Goal: Transaction & Acquisition: Purchase product/service

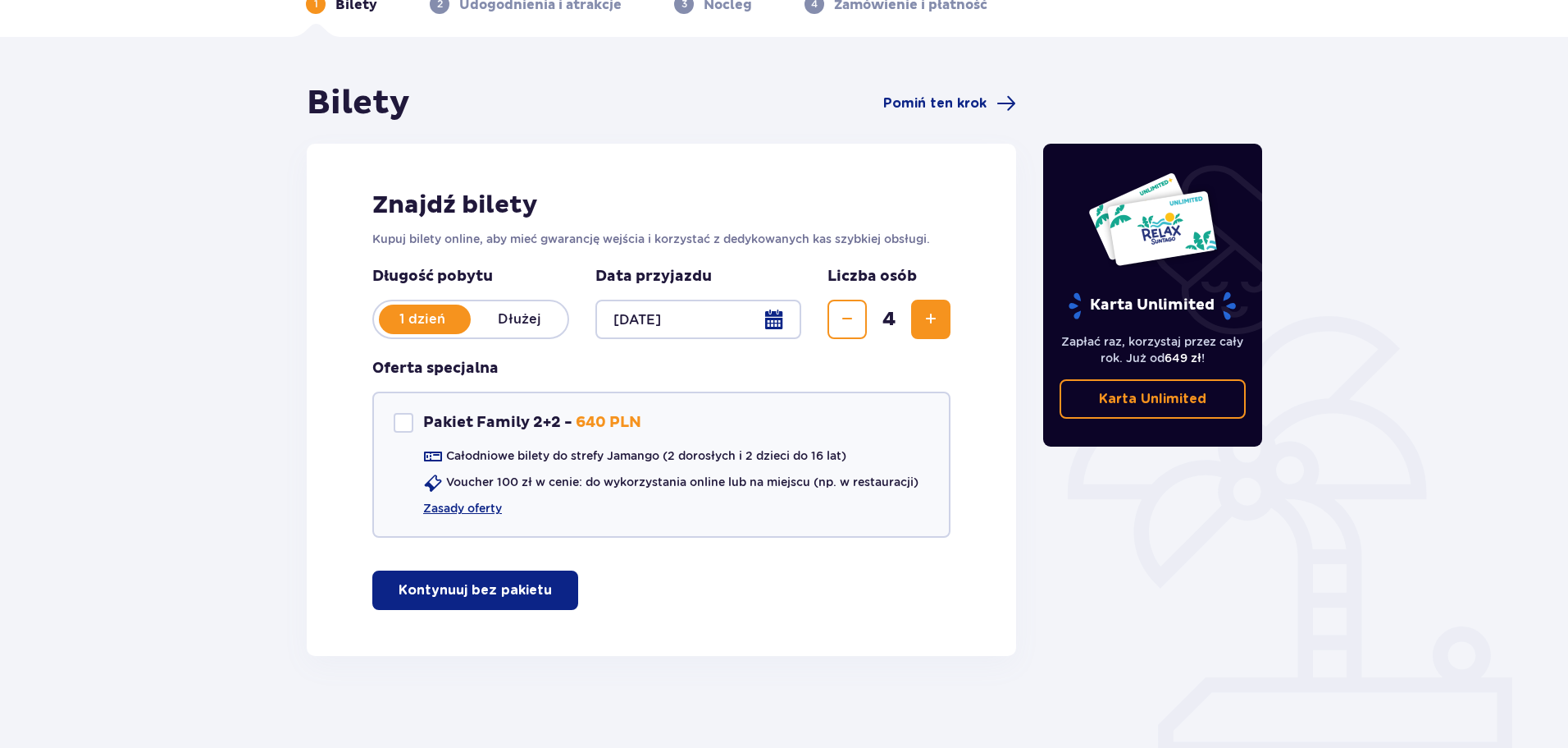
scroll to position [98, 0]
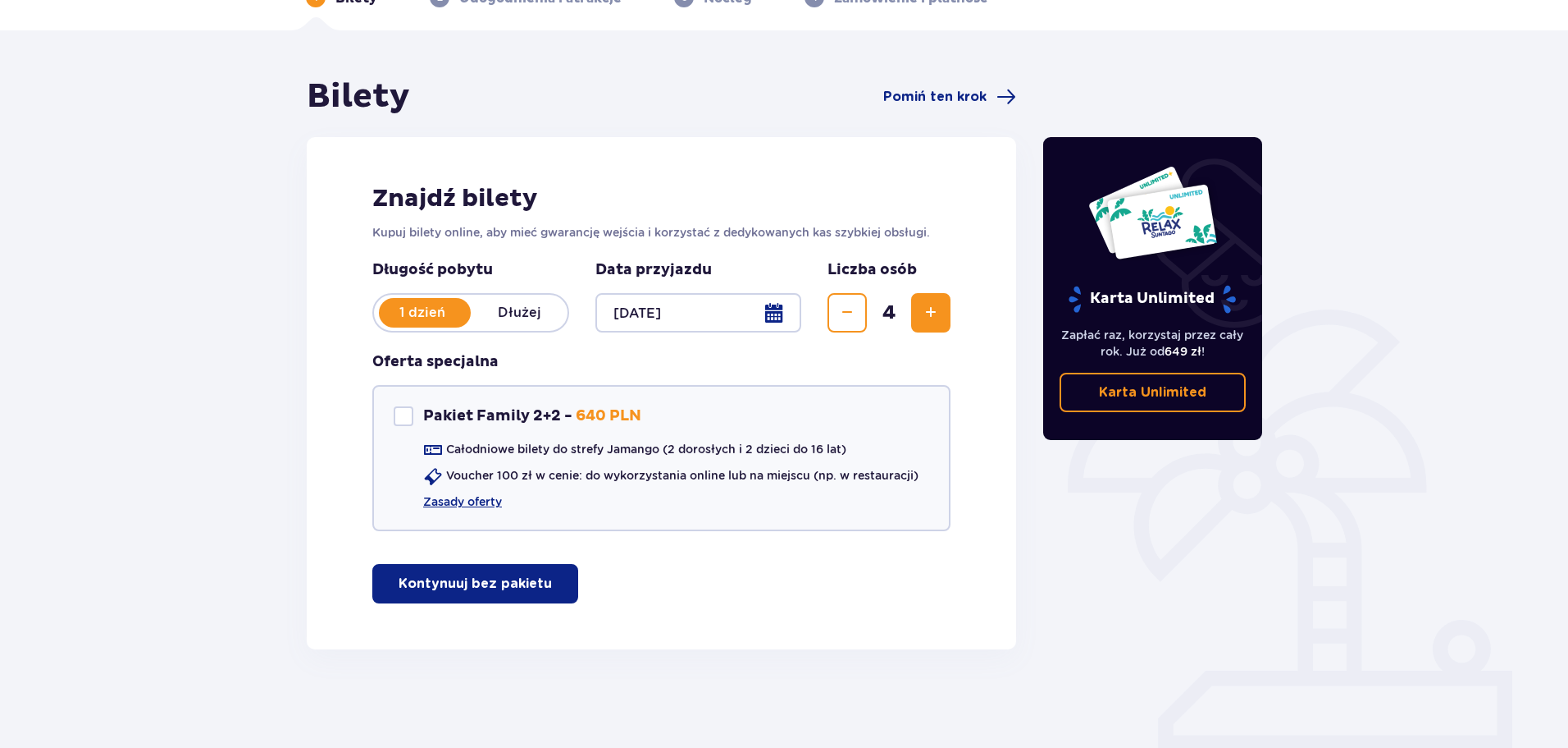
click at [424, 597] on button "Kontynuuj bez pakietu" at bounding box center [475, 583] width 206 height 39
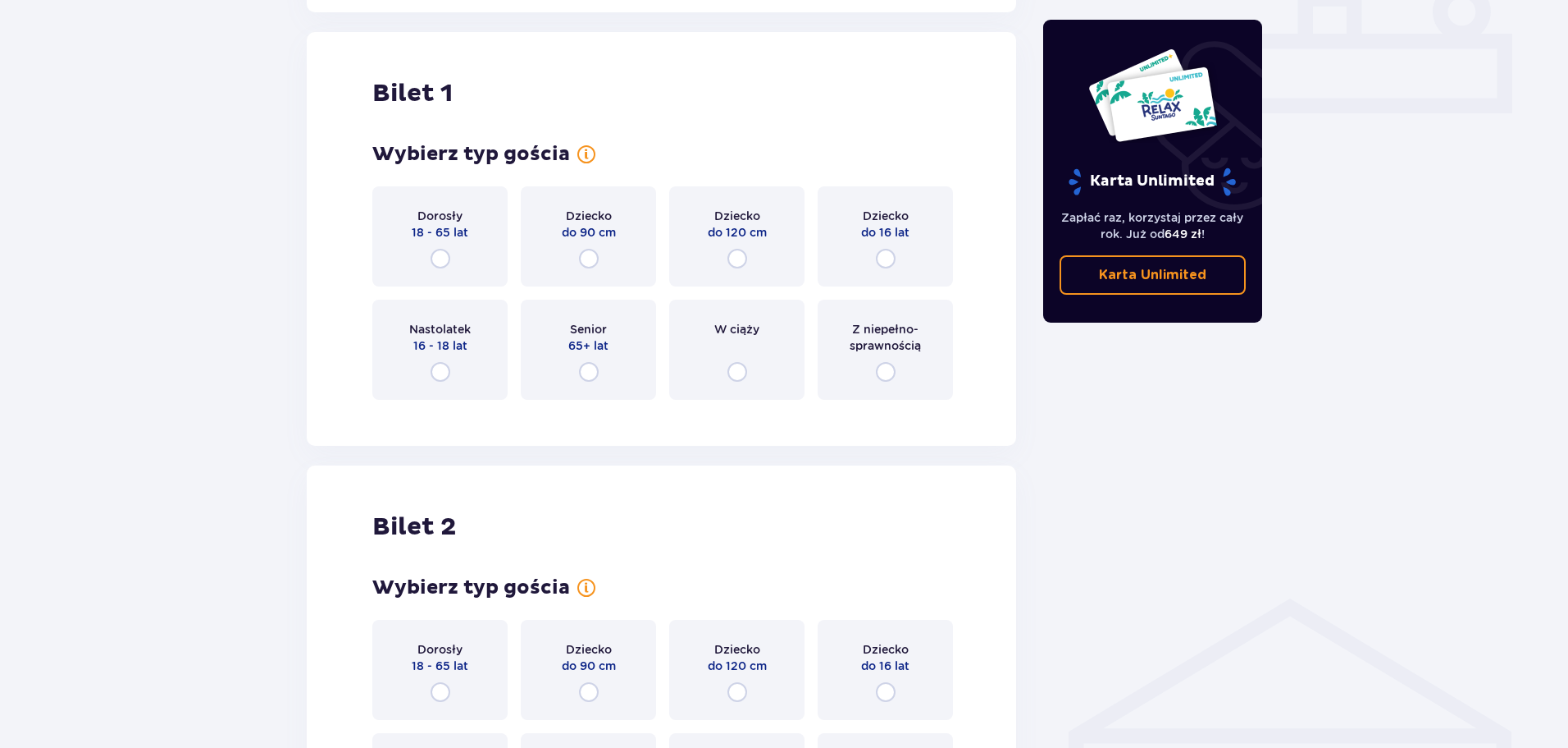
scroll to position [747, 0]
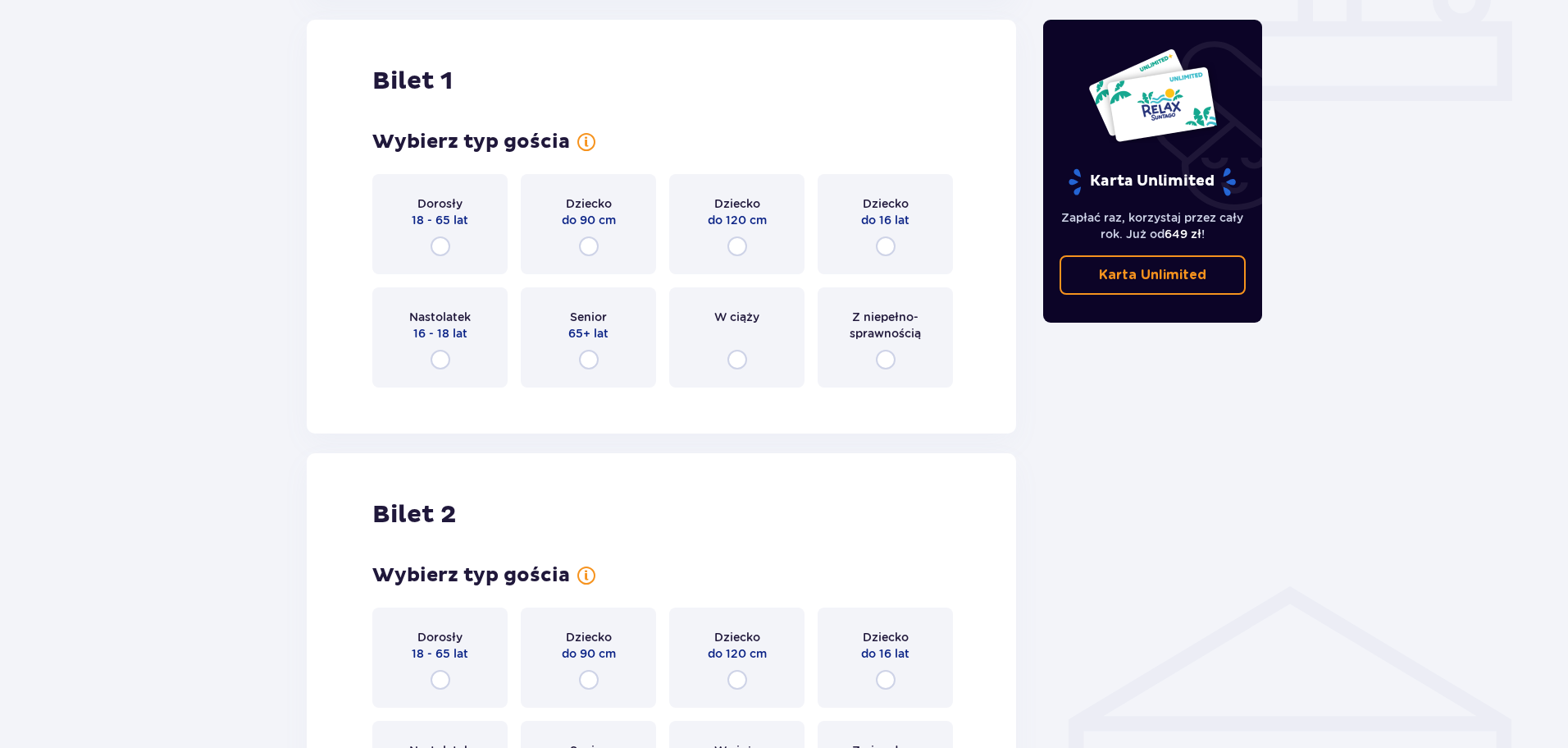
click at [436, 254] on input "radio" at bounding box center [441, 247] width 20 height 20
radio input "true"
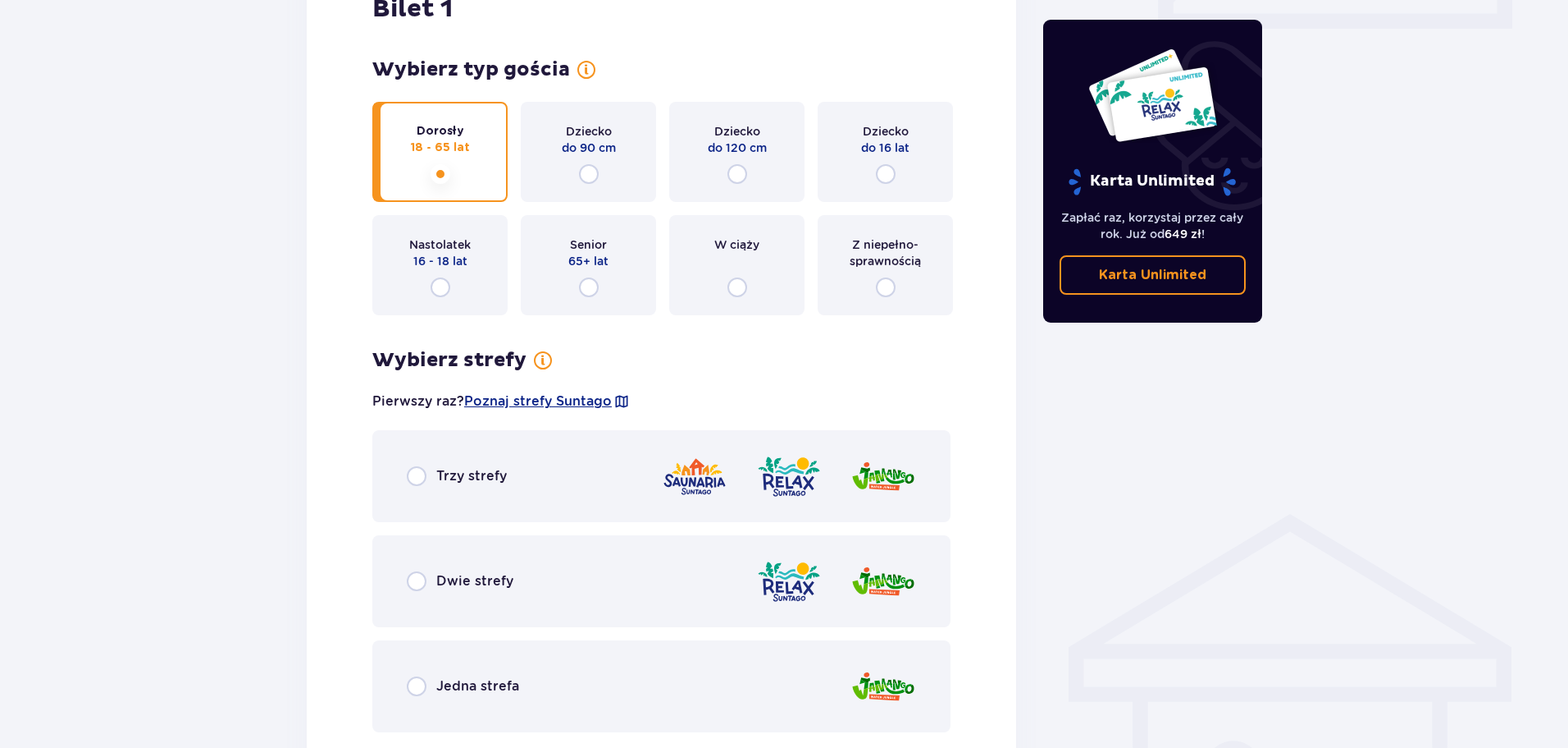
scroll to position [737, 0]
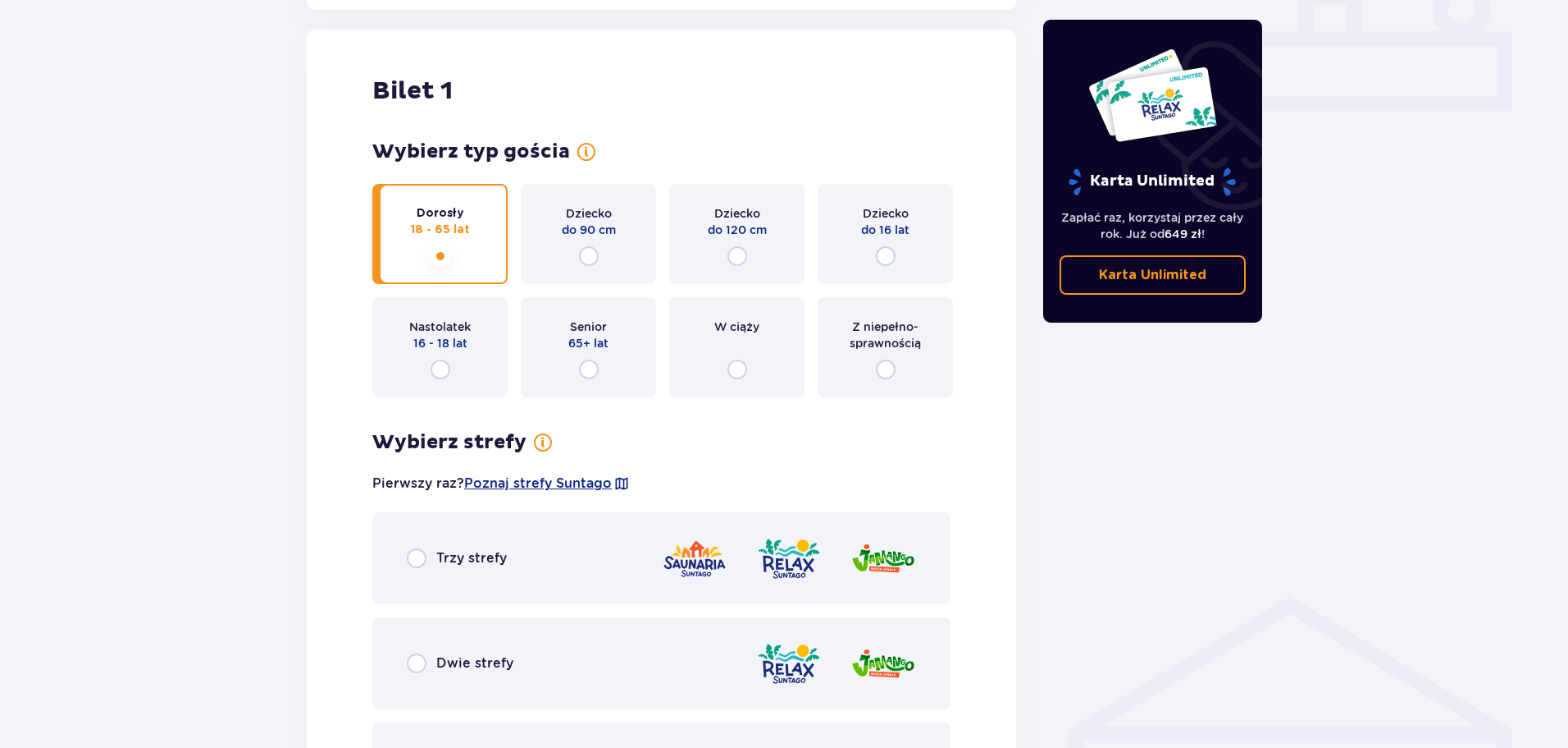
click at [887, 252] on input "radio" at bounding box center [886, 257] width 20 height 20
radio input "true"
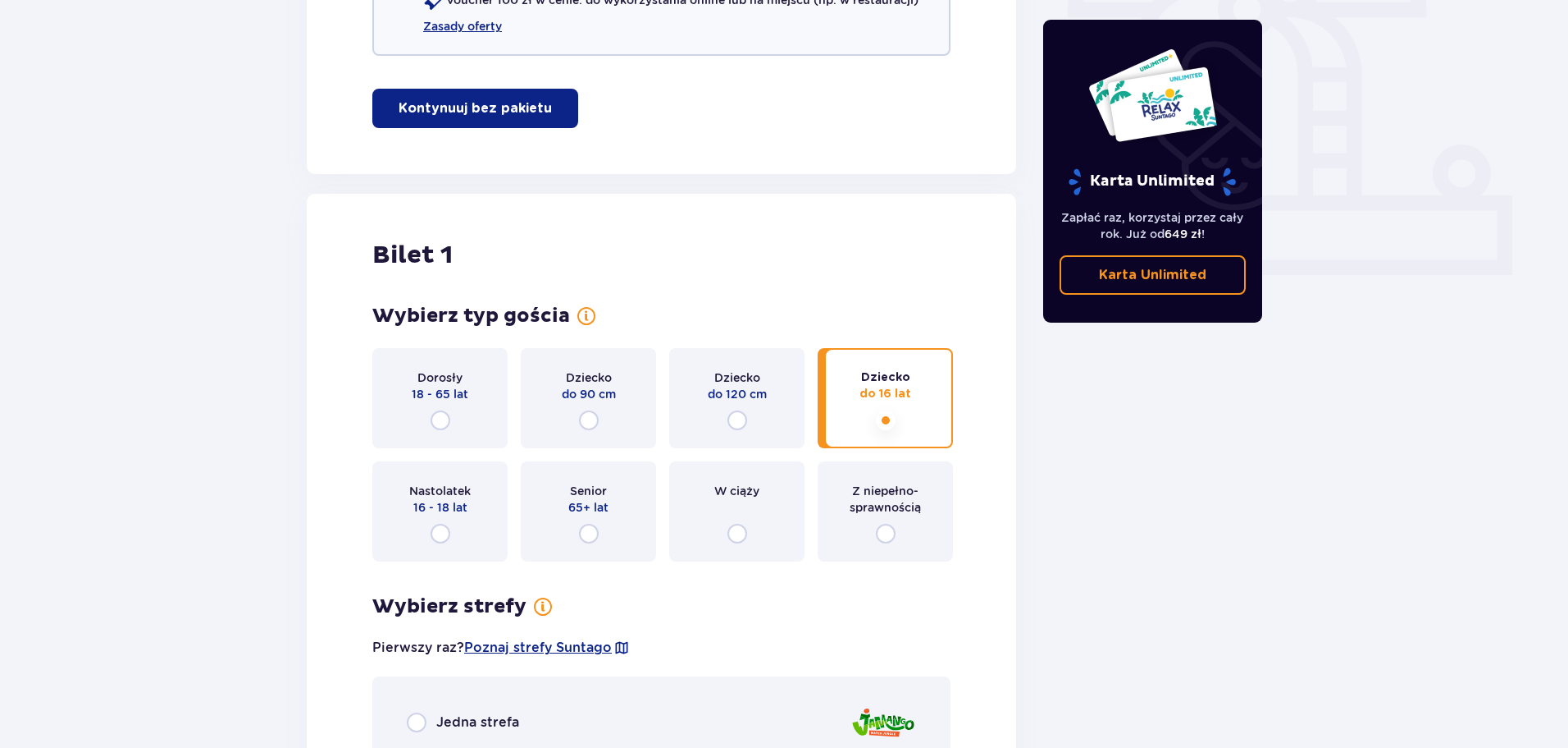
click at [441, 418] on input "radio" at bounding box center [441, 420] width 20 height 20
radio input "true"
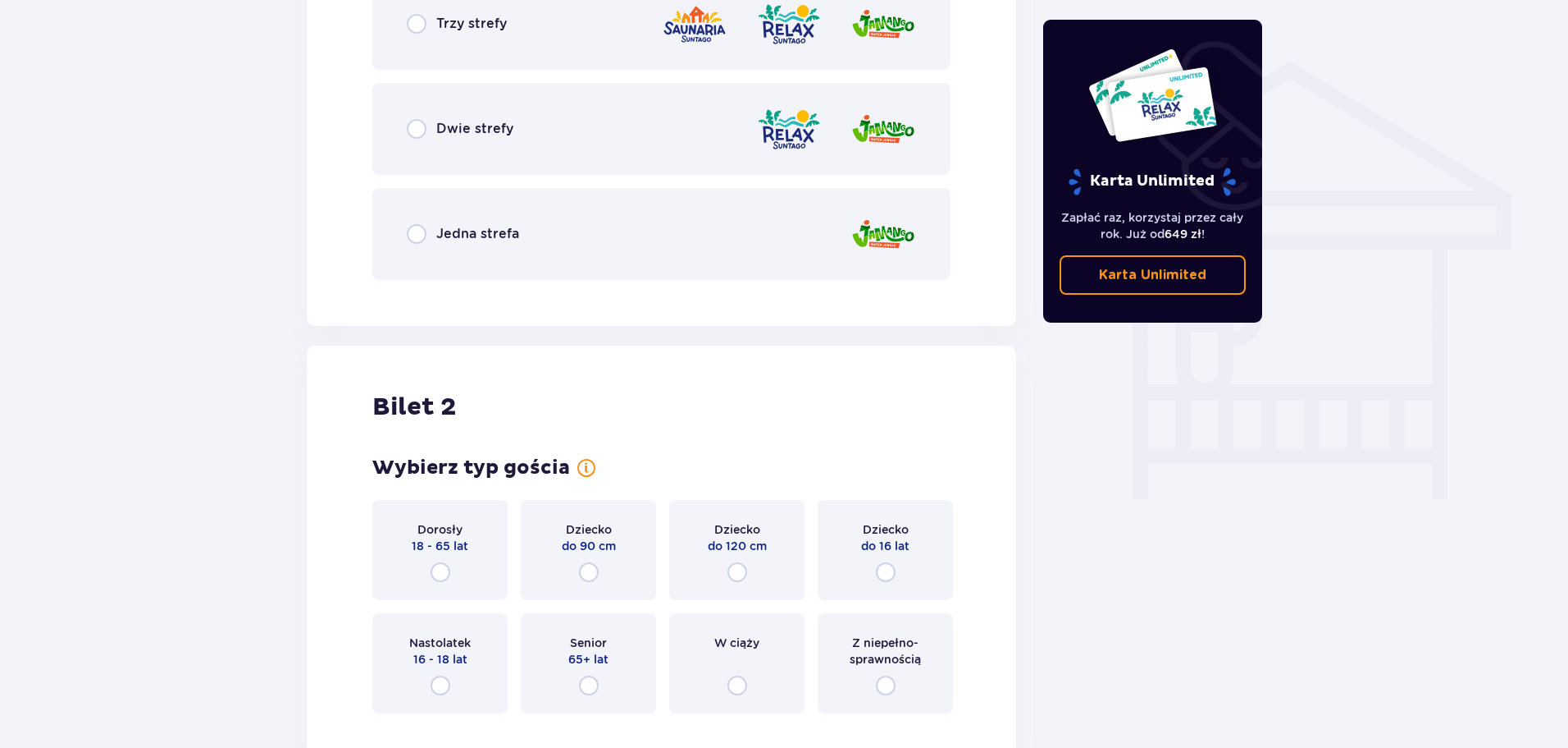
scroll to position [1311, 0]
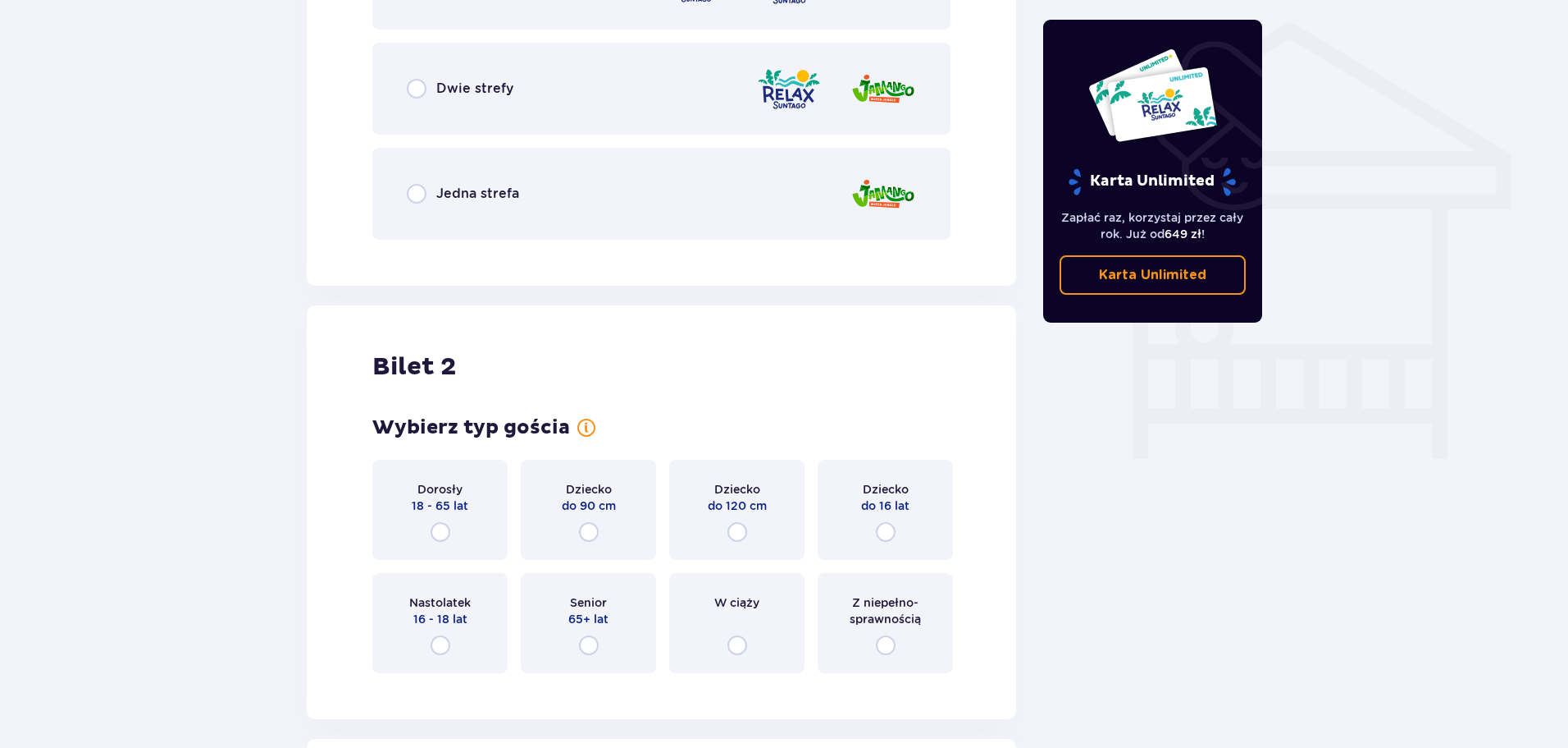
click at [438, 531] on input "radio" at bounding box center [441, 532] width 20 height 20
radio input "true"
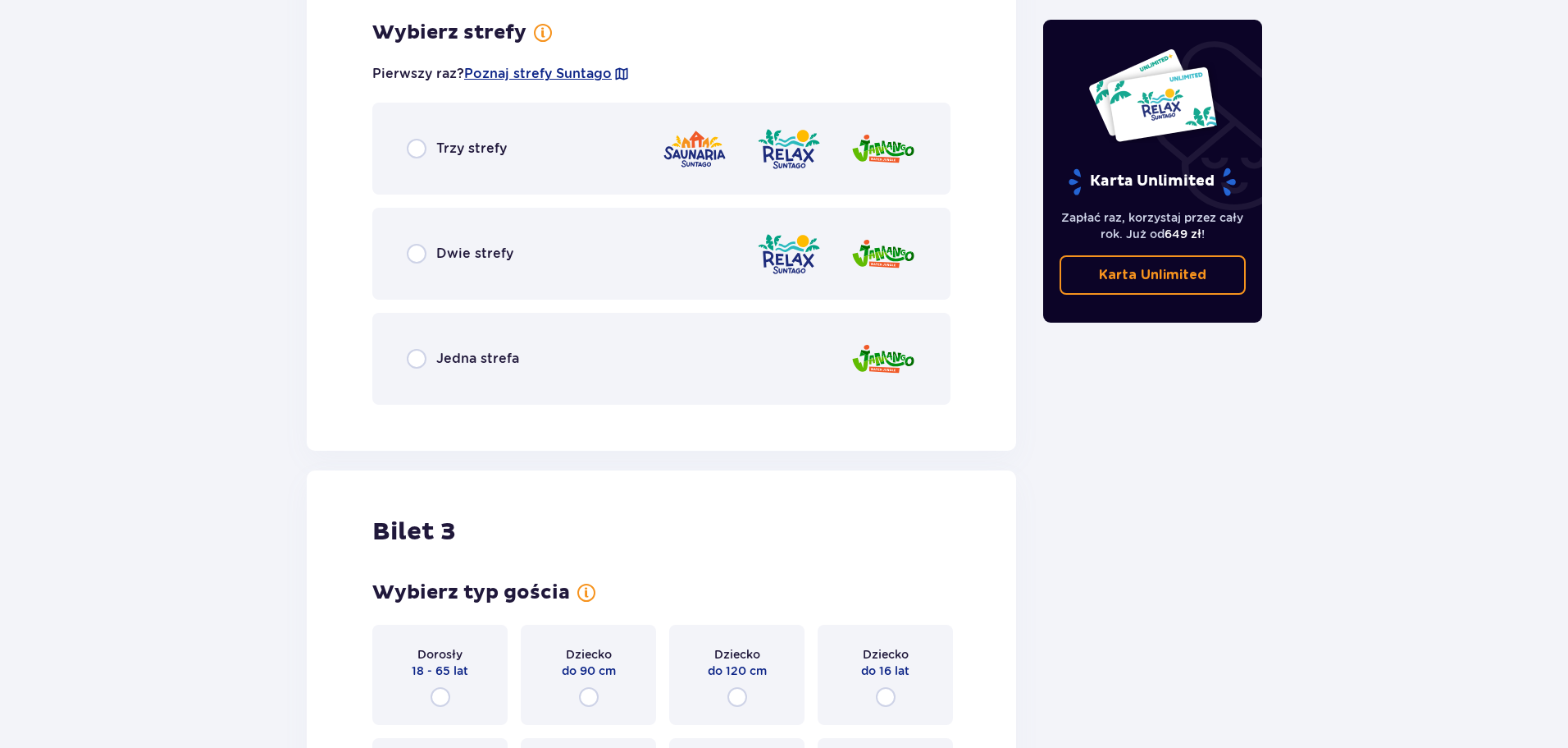
scroll to position [1997, 0]
click at [425, 254] on input "radio" at bounding box center [417, 253] width 20 height 20
radio input "true"
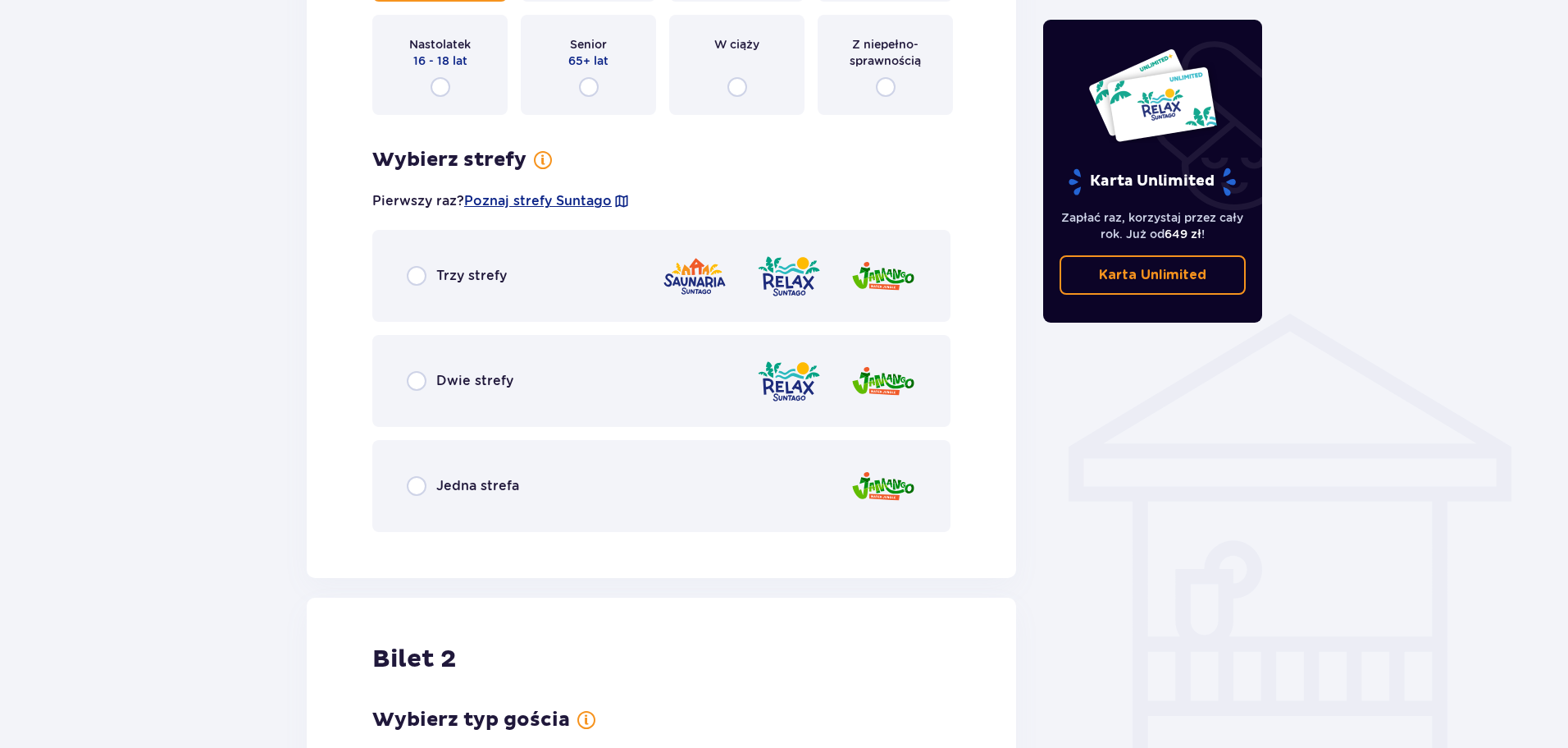
click at [419, 378] on input "radio" at bounding box center [417, 381] width 20 height 20
radio input "true"
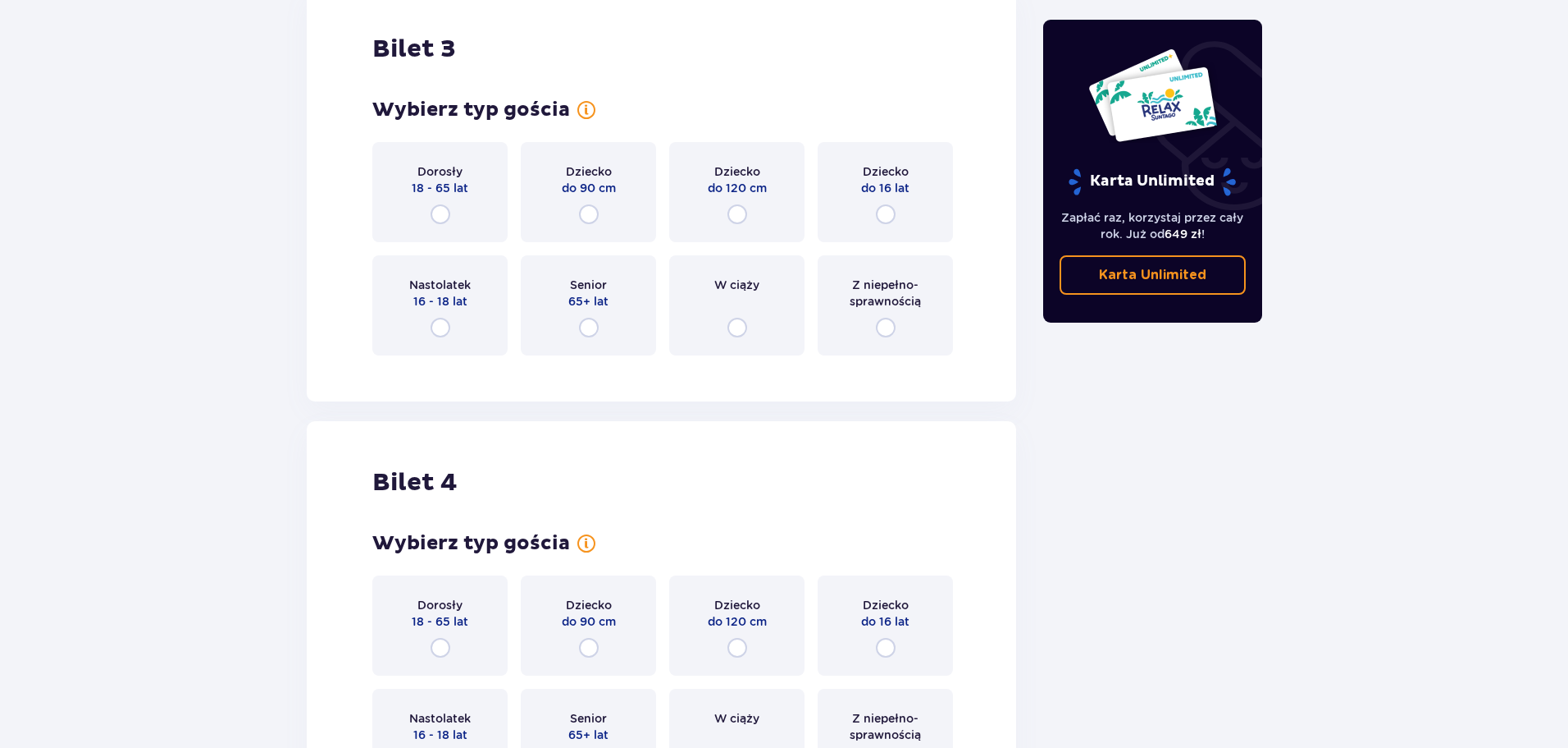
scroll to position [3359, 0]
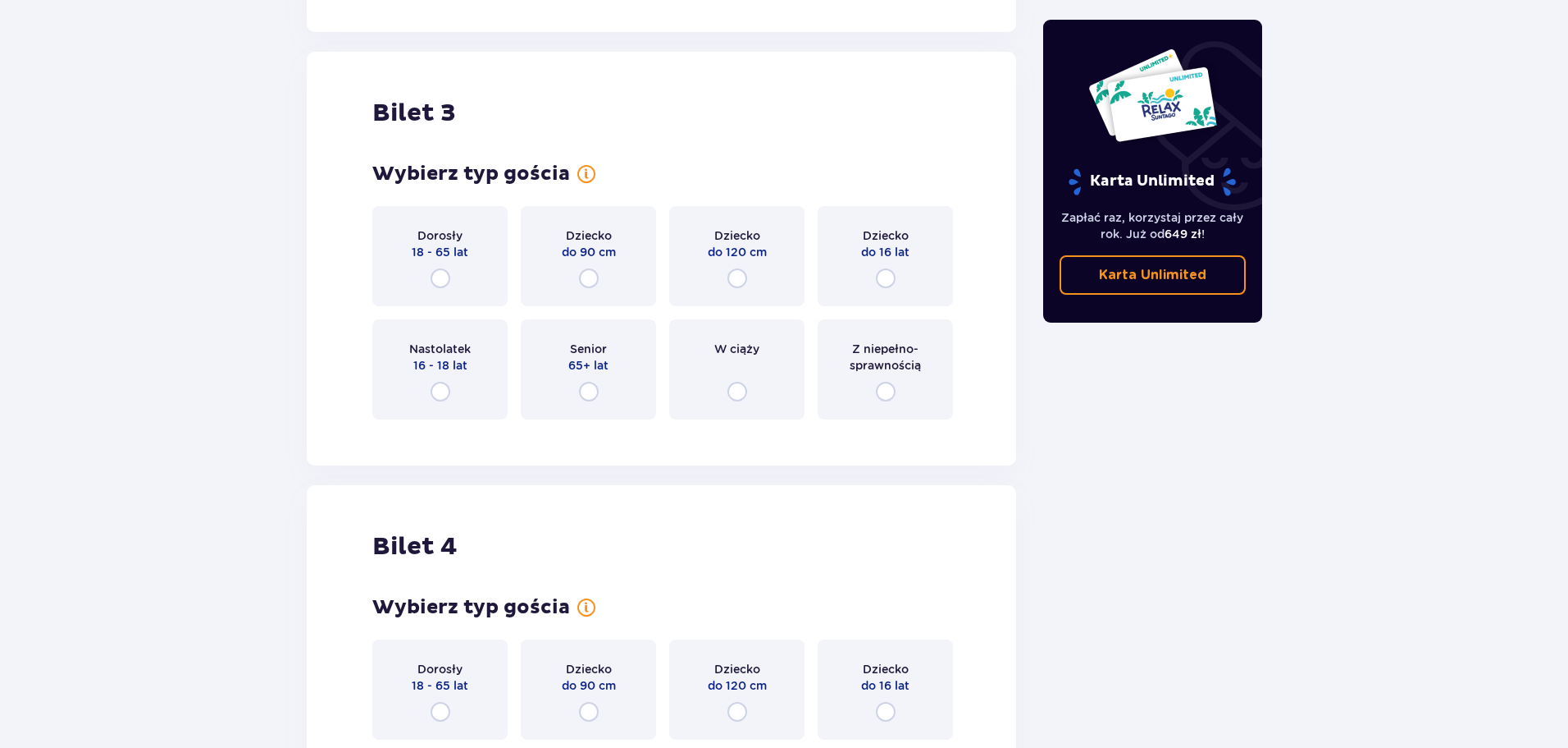
click at [887, 284] on input "radio" at bounding box center [886, 278] width 20 height 20
radio input "true"
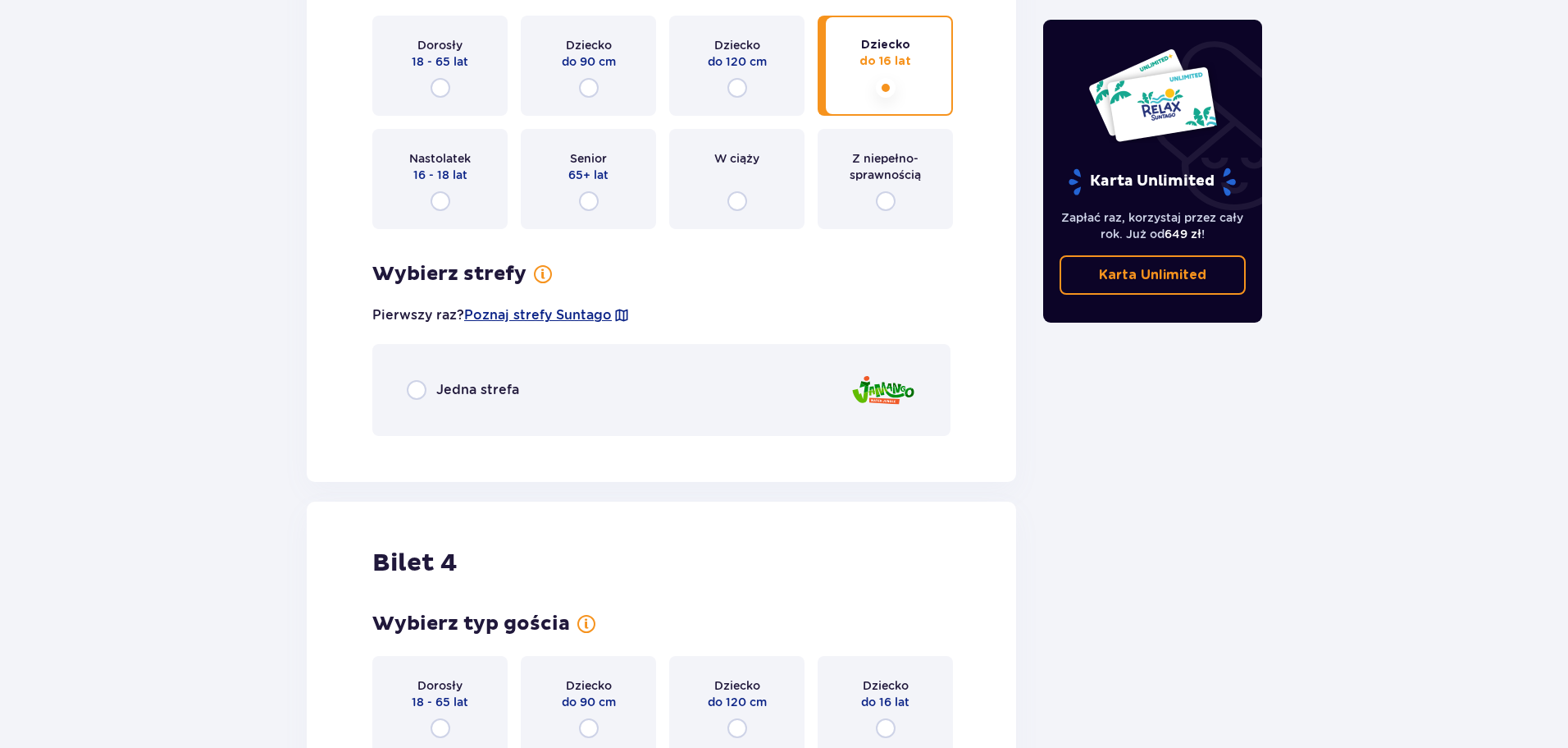
scroll to position [3546, 0]
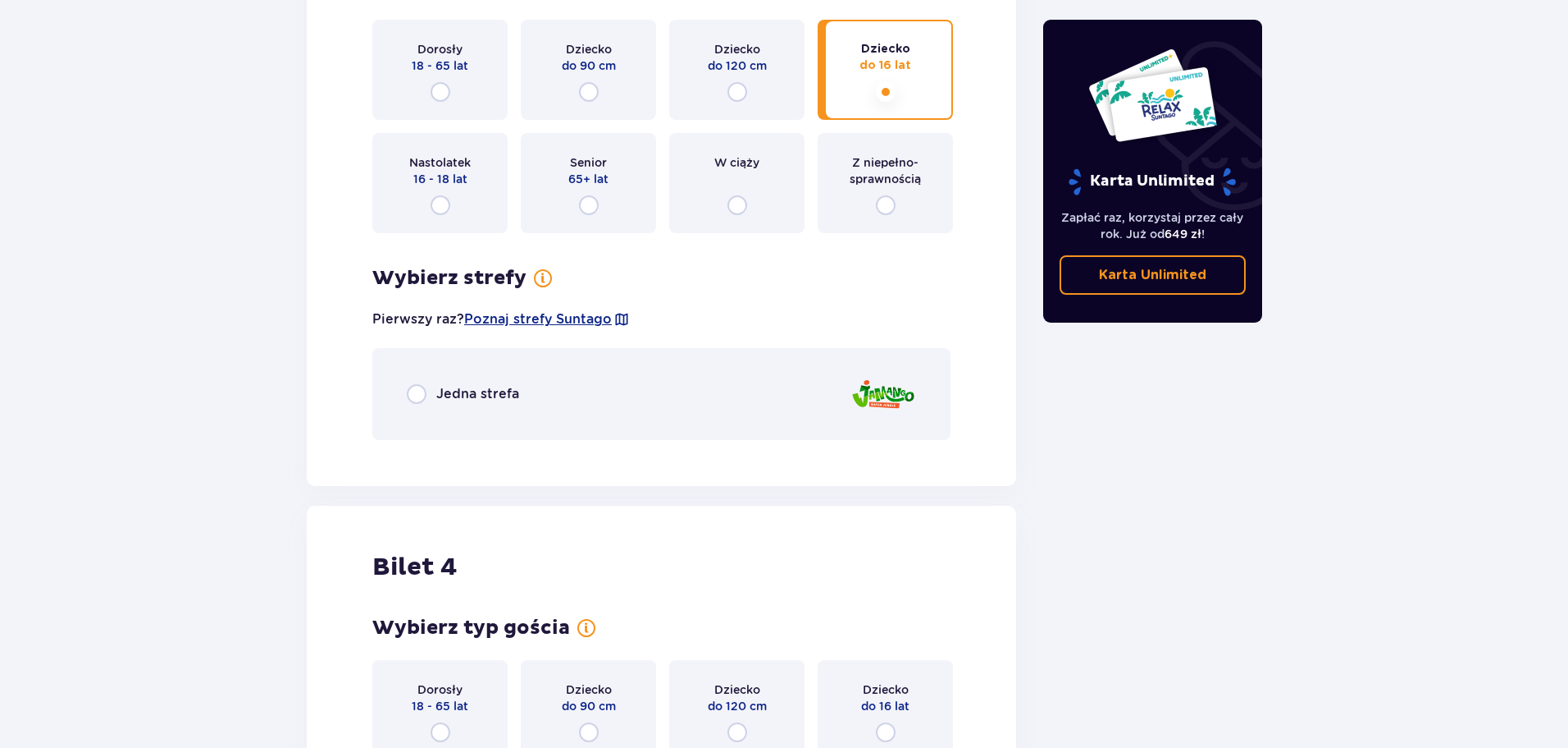
click at [416, 395] on input "radio" at bounding box center [417, 394] width 20 height 20
radio input "true"
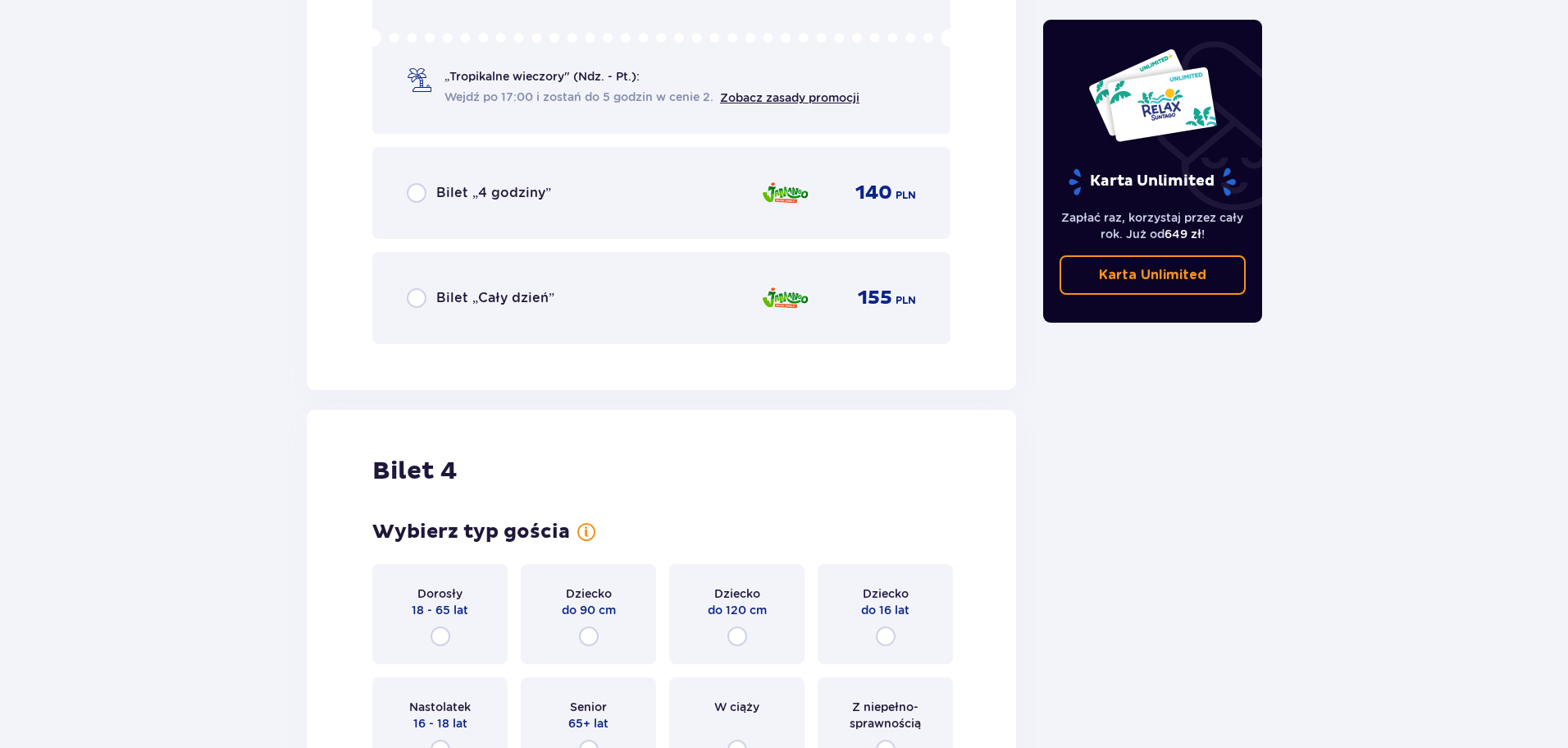
scroll to position [4244, 0]
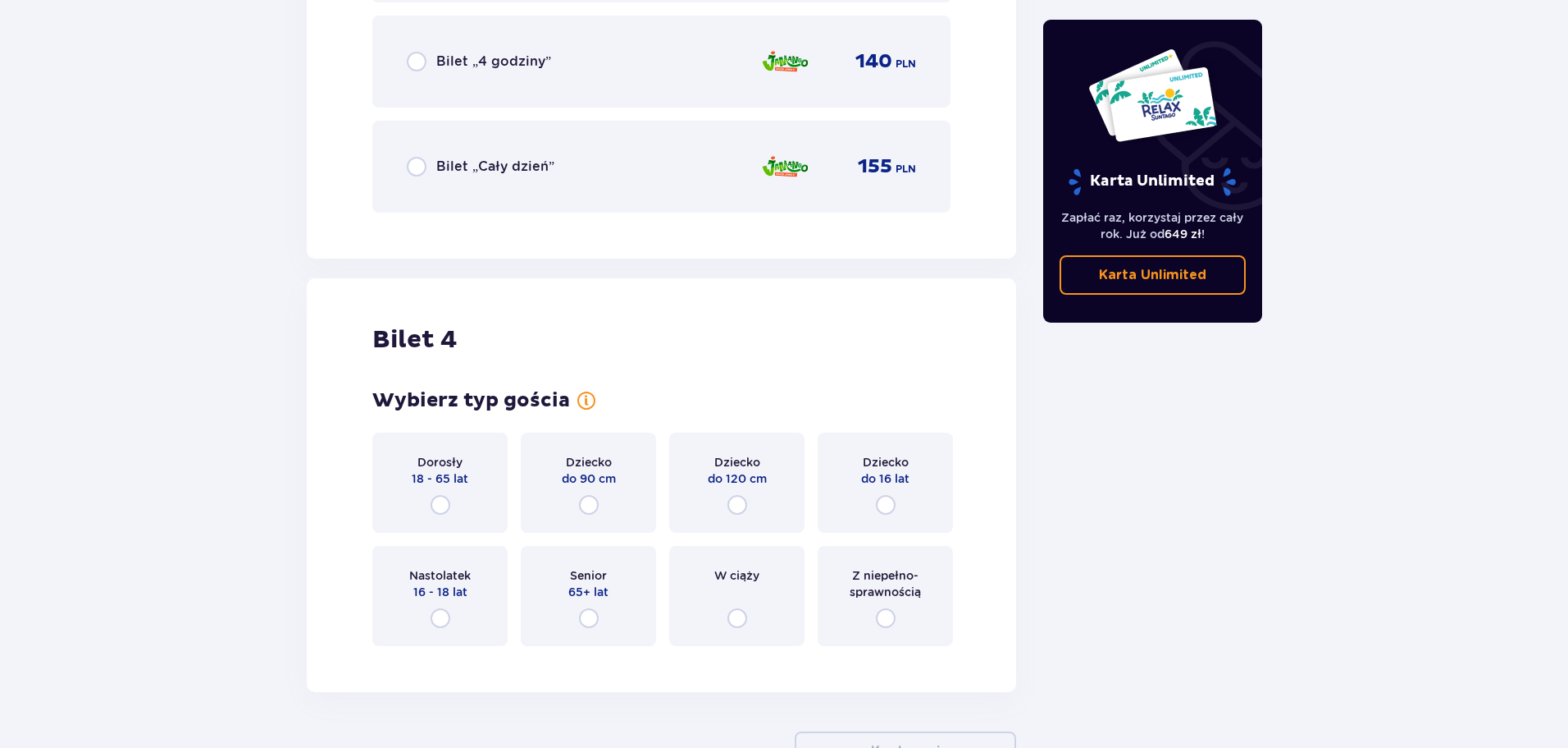
click at [886, 510] on input "radio" at bounding box center [886, 505] width 20 height 20
radio input "true"
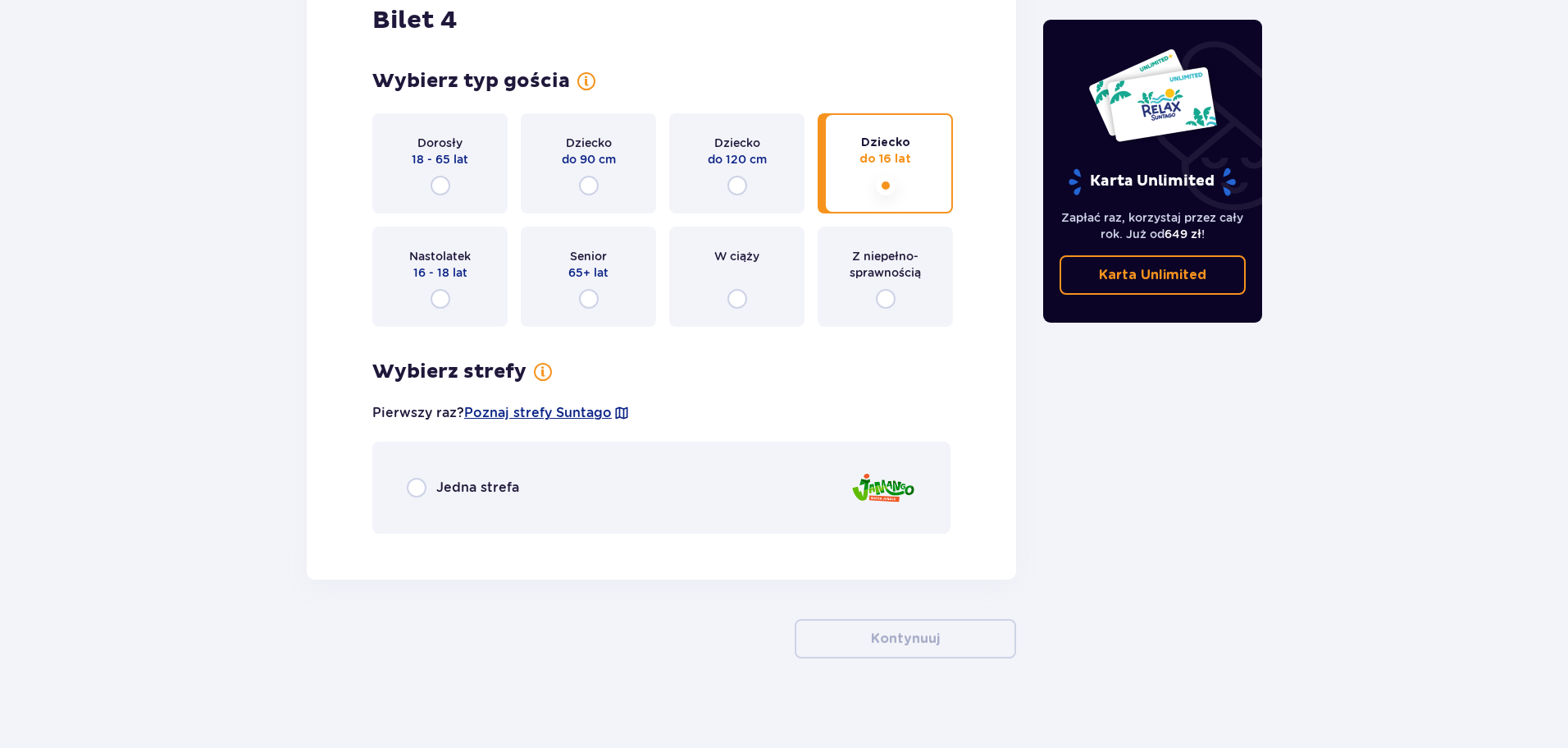
scroll to position [4573, 0]
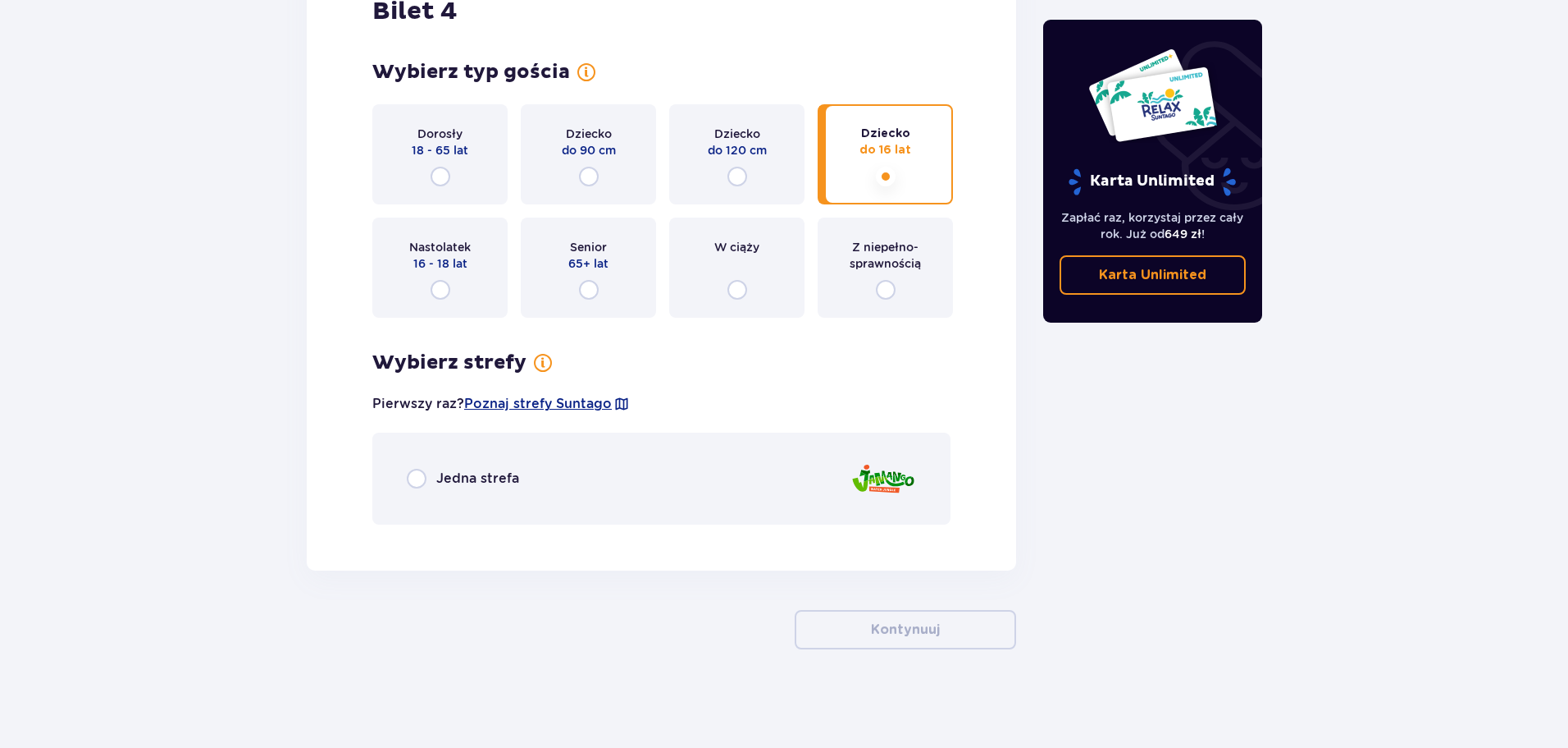
click at [409, 482] on input "radio" at bounding box center [417, 479] width 20 height 20
radio input "true"
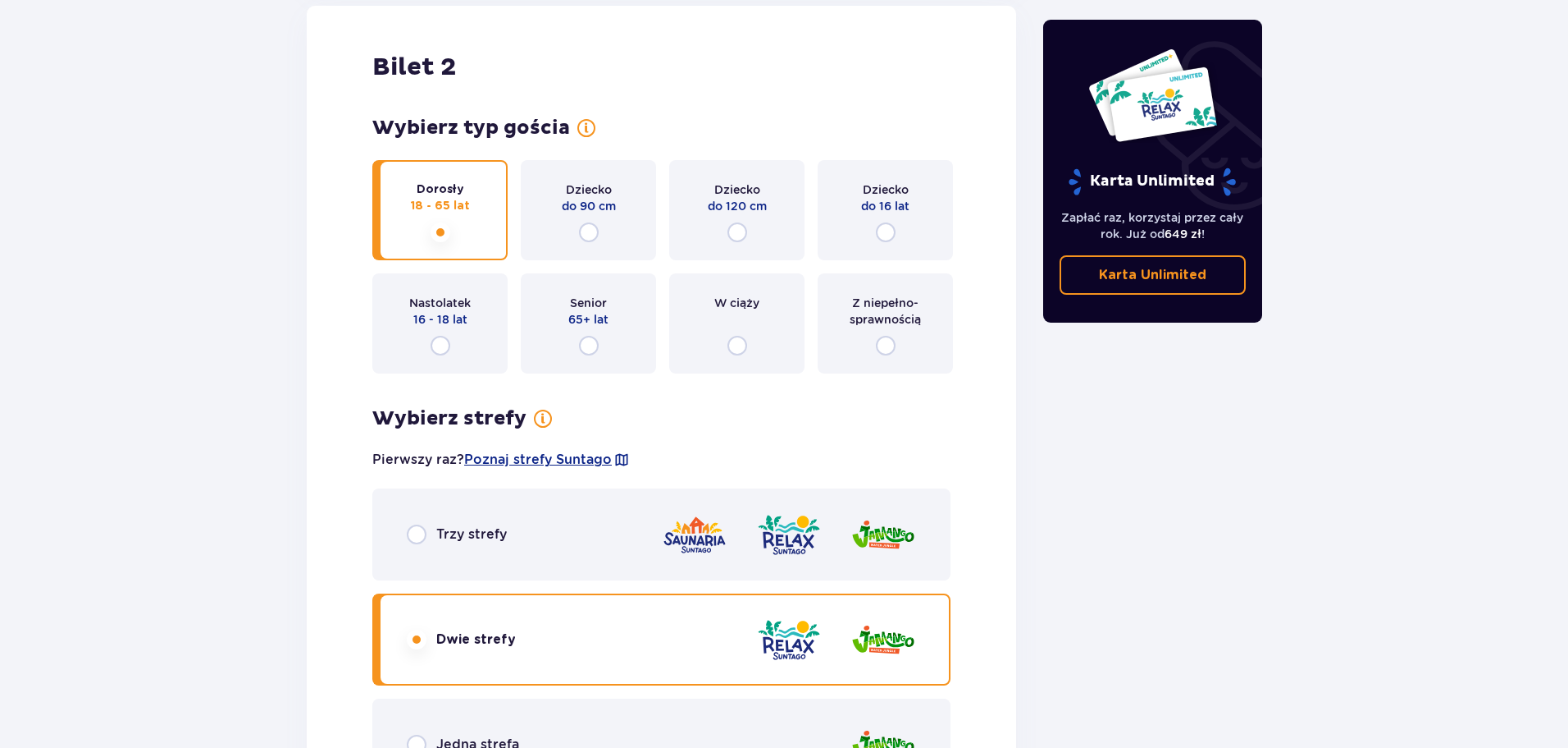
scroll to position [2172, 0]
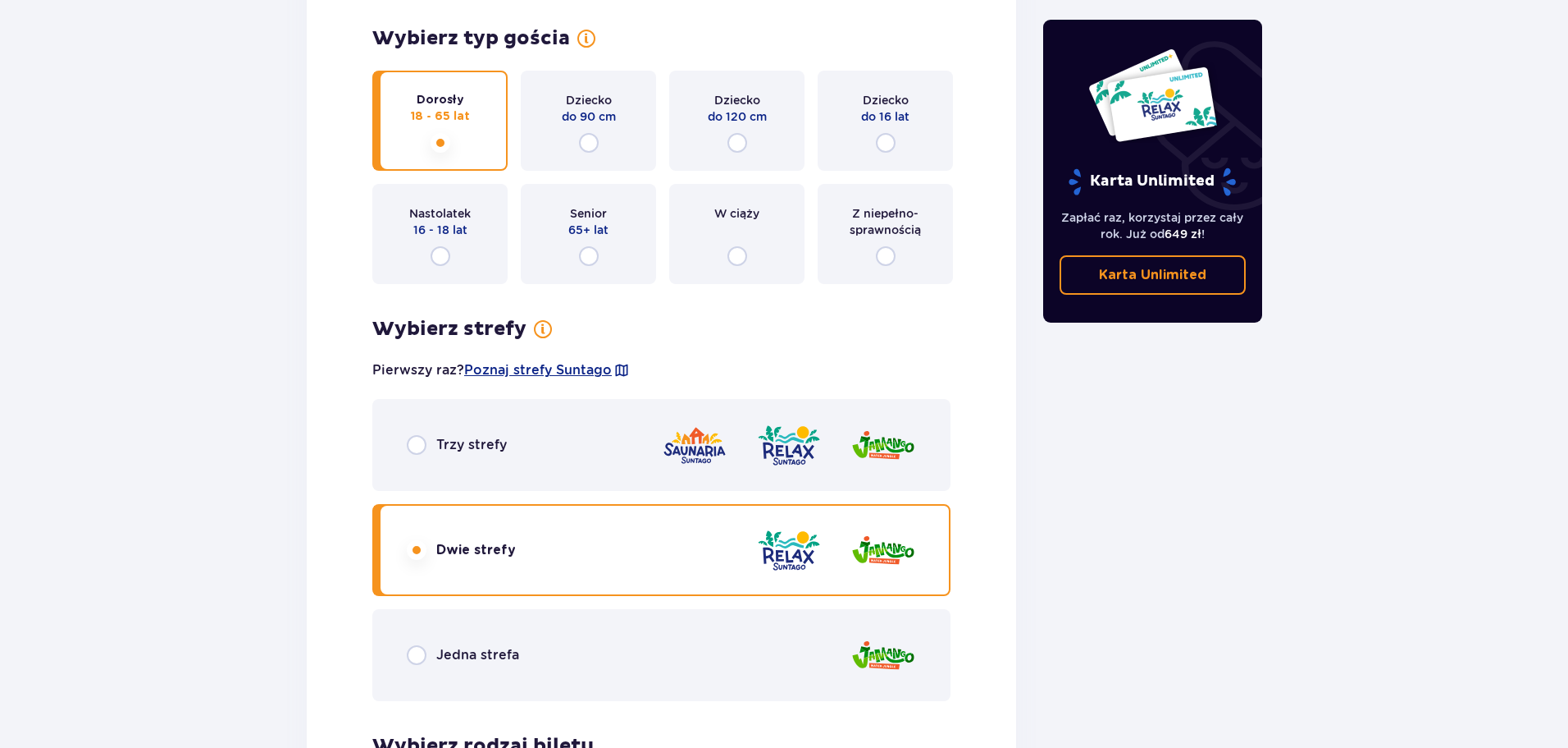
click at [411, 650] on input "radio" at bounding box center [417, 655] width 20 height 20
radio input "true"
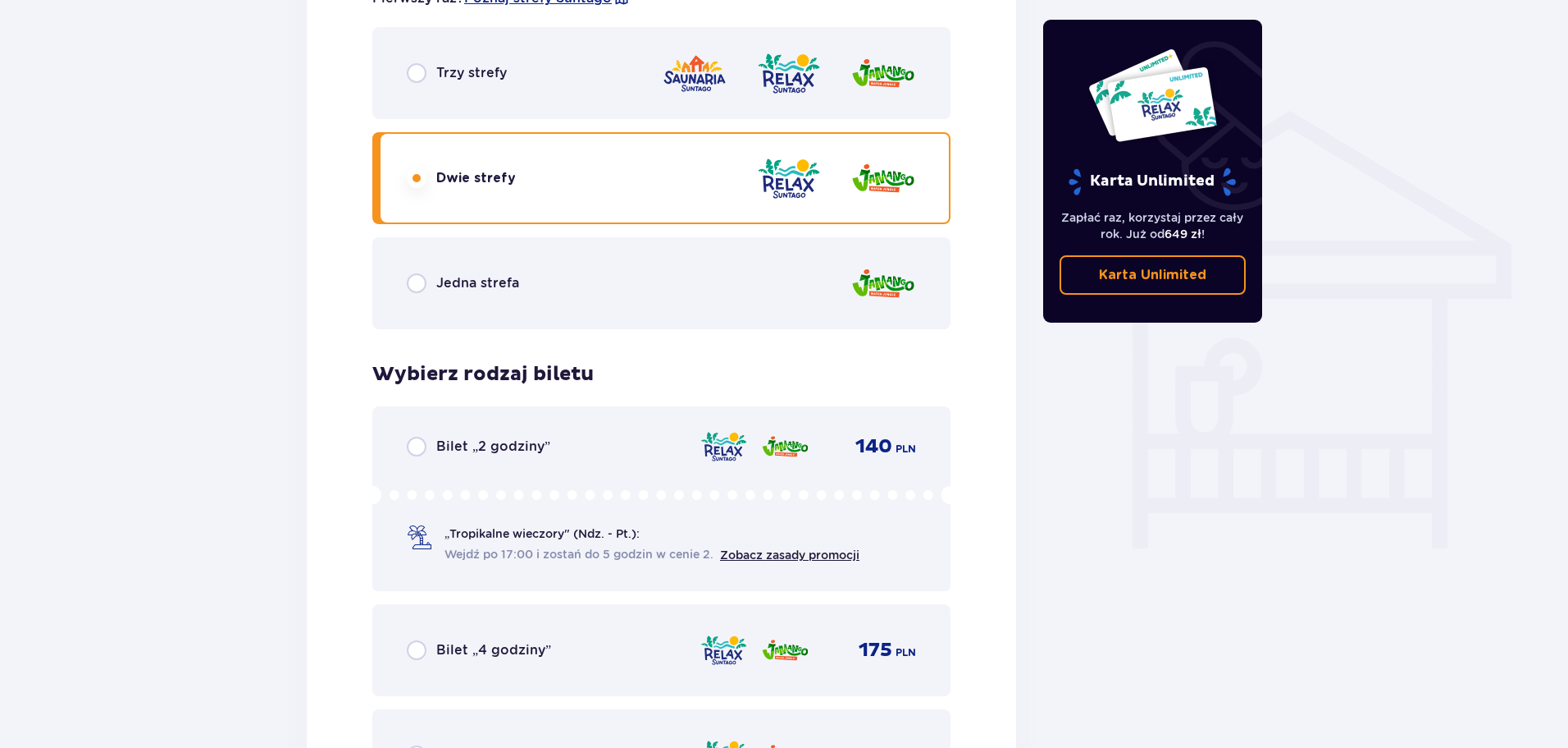
scroll to position [1162, 0]
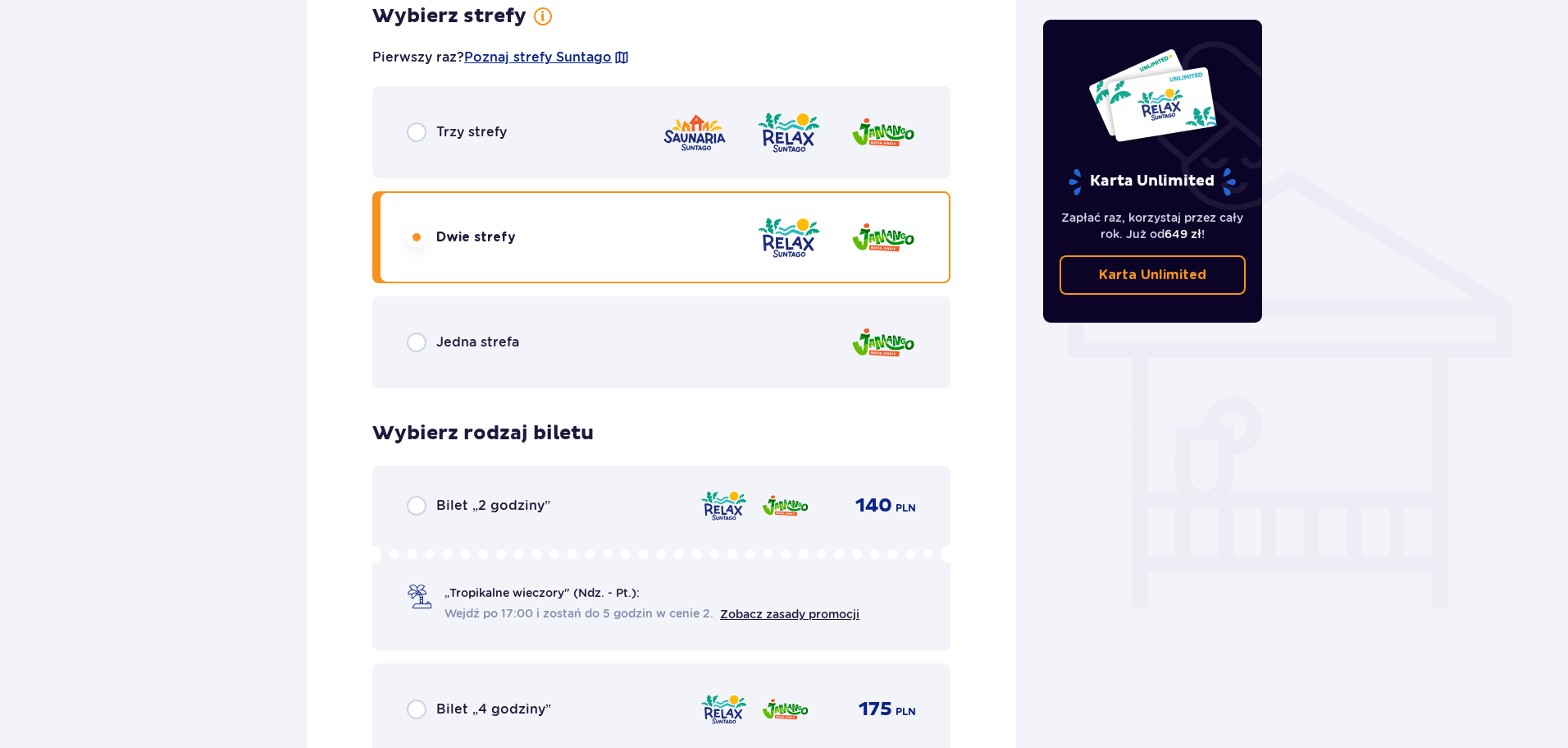
click at [420, 345] on input "radio" at bounding box center [417, 342] width 20 height 20
radio input "true"
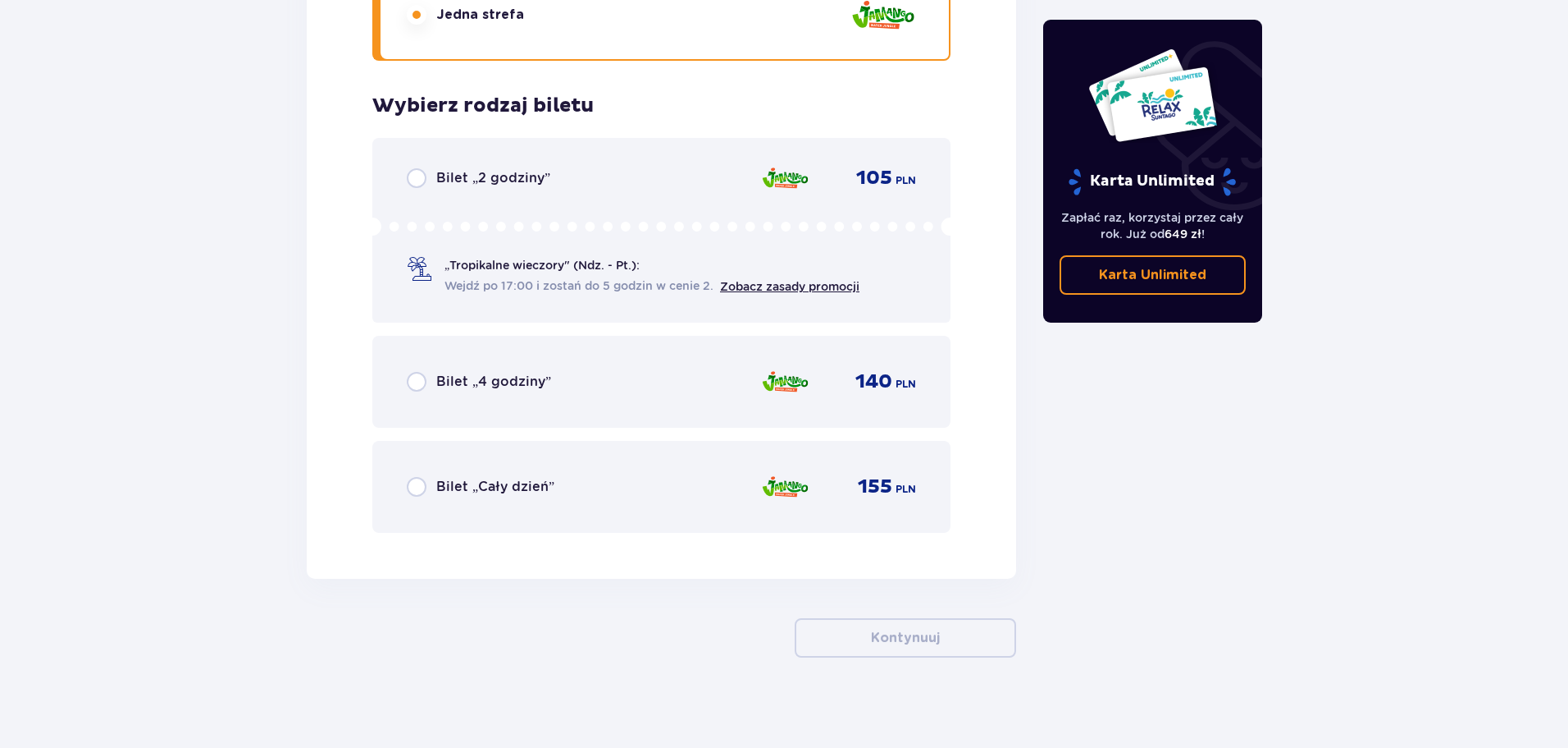
scroll to position [5045, 0]
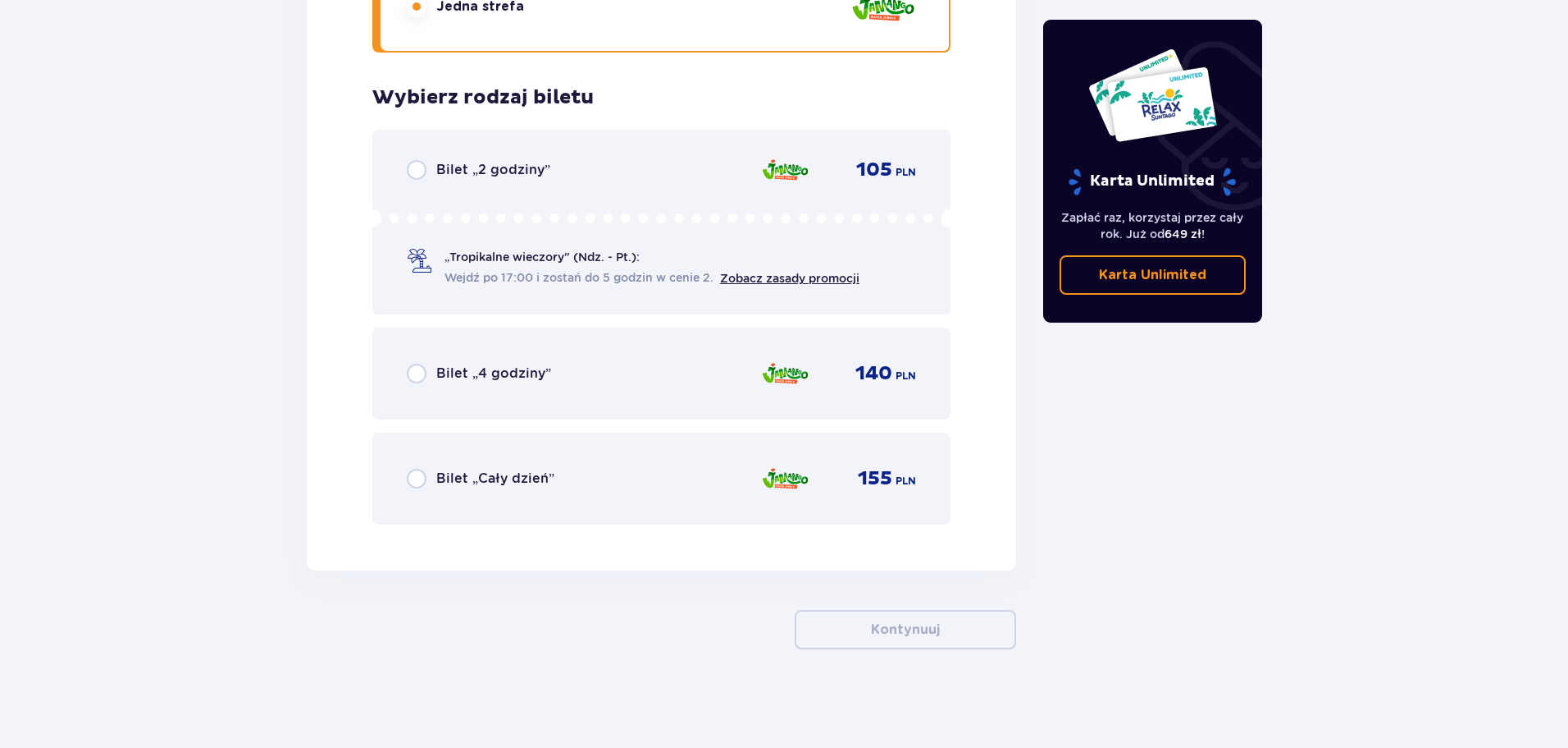
click at [419, 374] on input "radio" at bounding box center [417, 373] width 20 height 20
radio input "true"
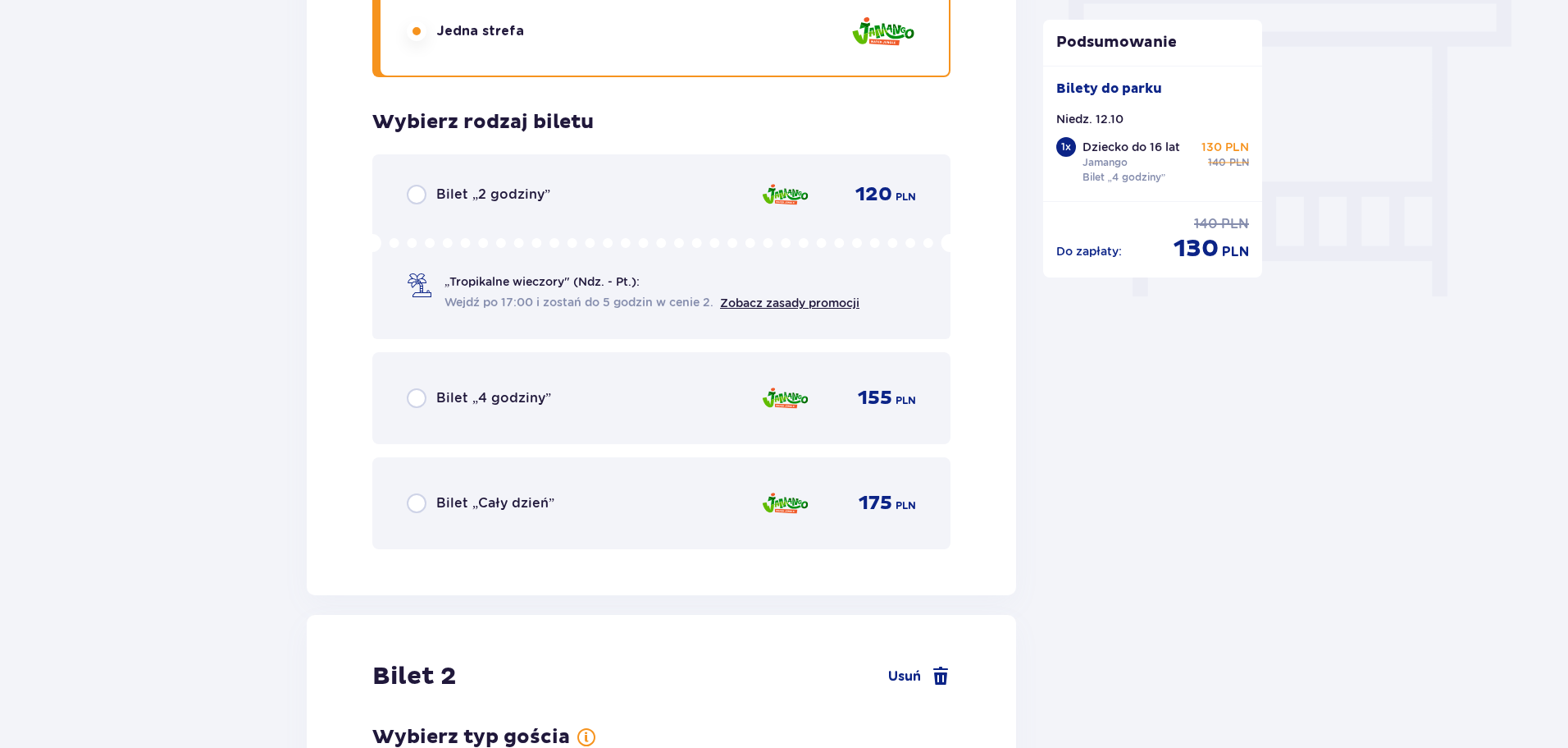
scroll to position [1477, 0]
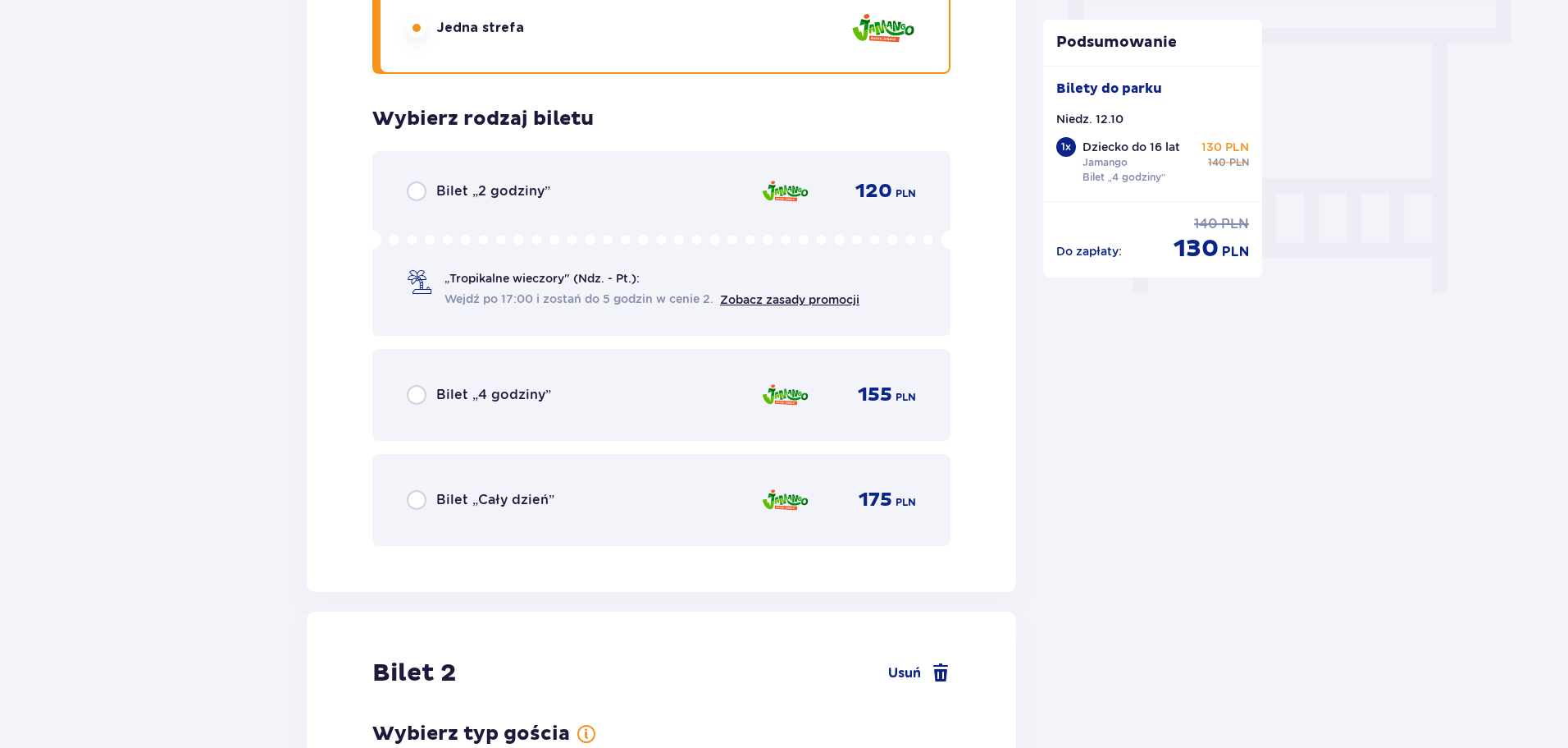
click at [416, 400] on input "radio" at bounding box center [417, 395] width 20 height 20
radio input "true"
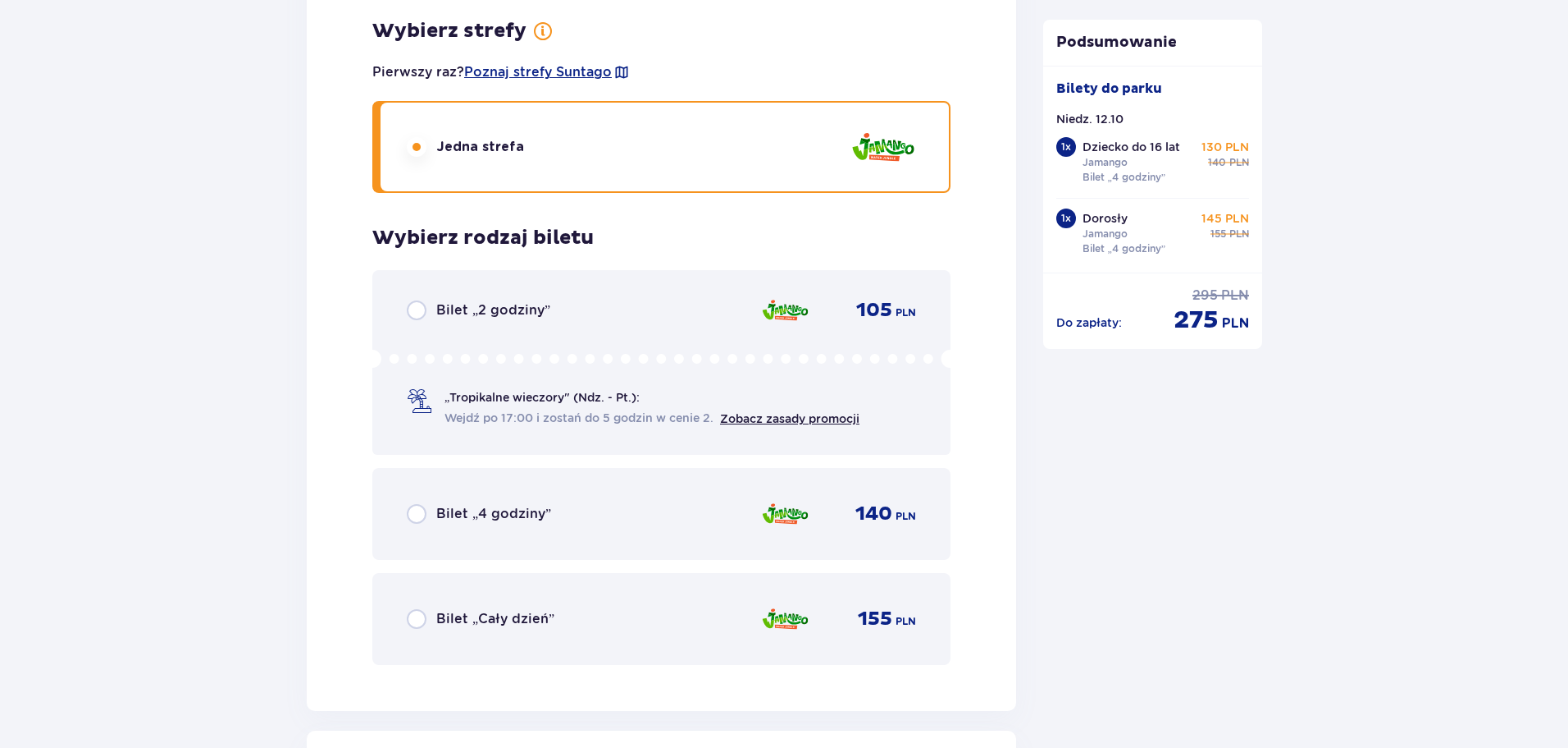
scroll to position [3874, 0]
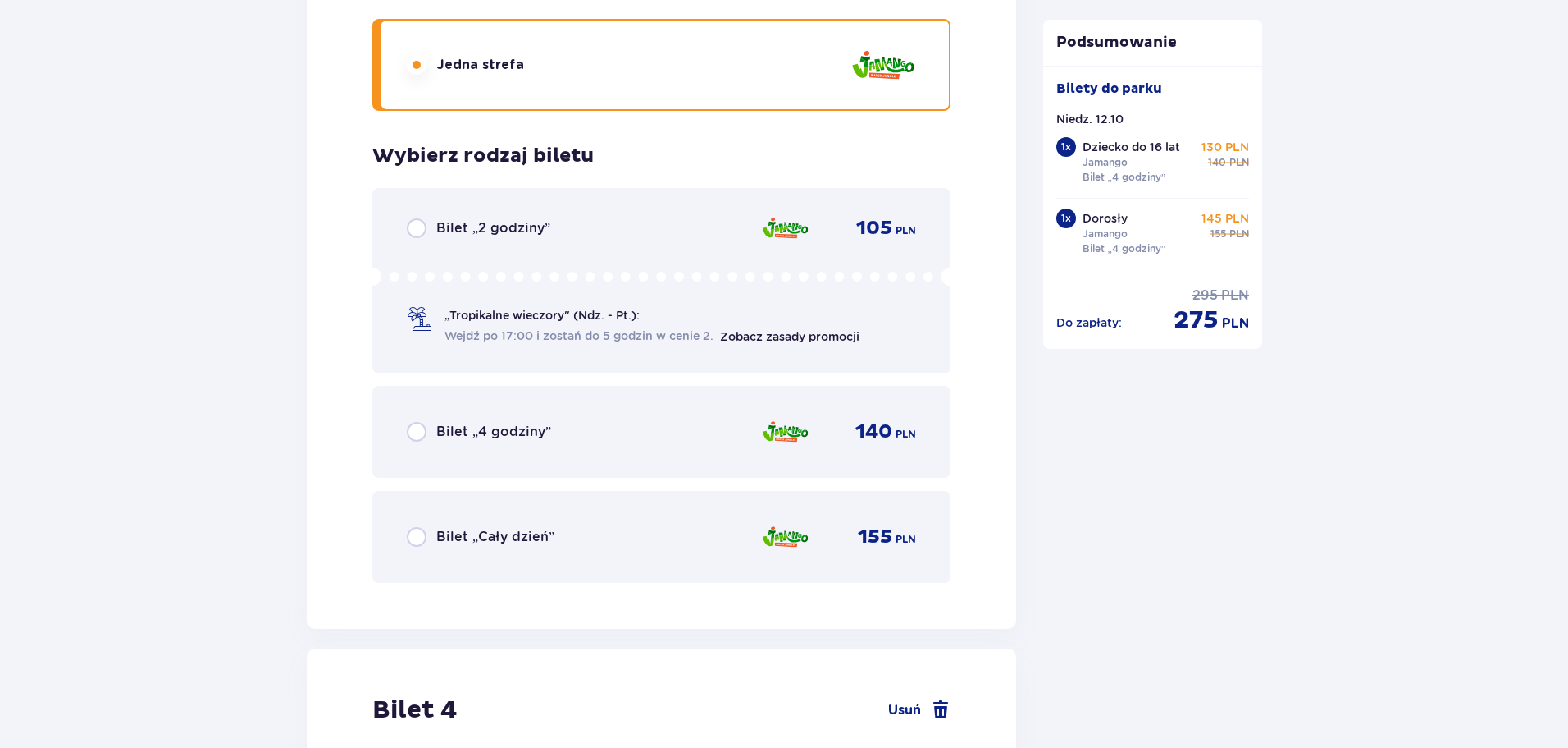
click at [418, 229] on input "radio" at bounding box center [417, 228] width 20 height 20
radio input "true"
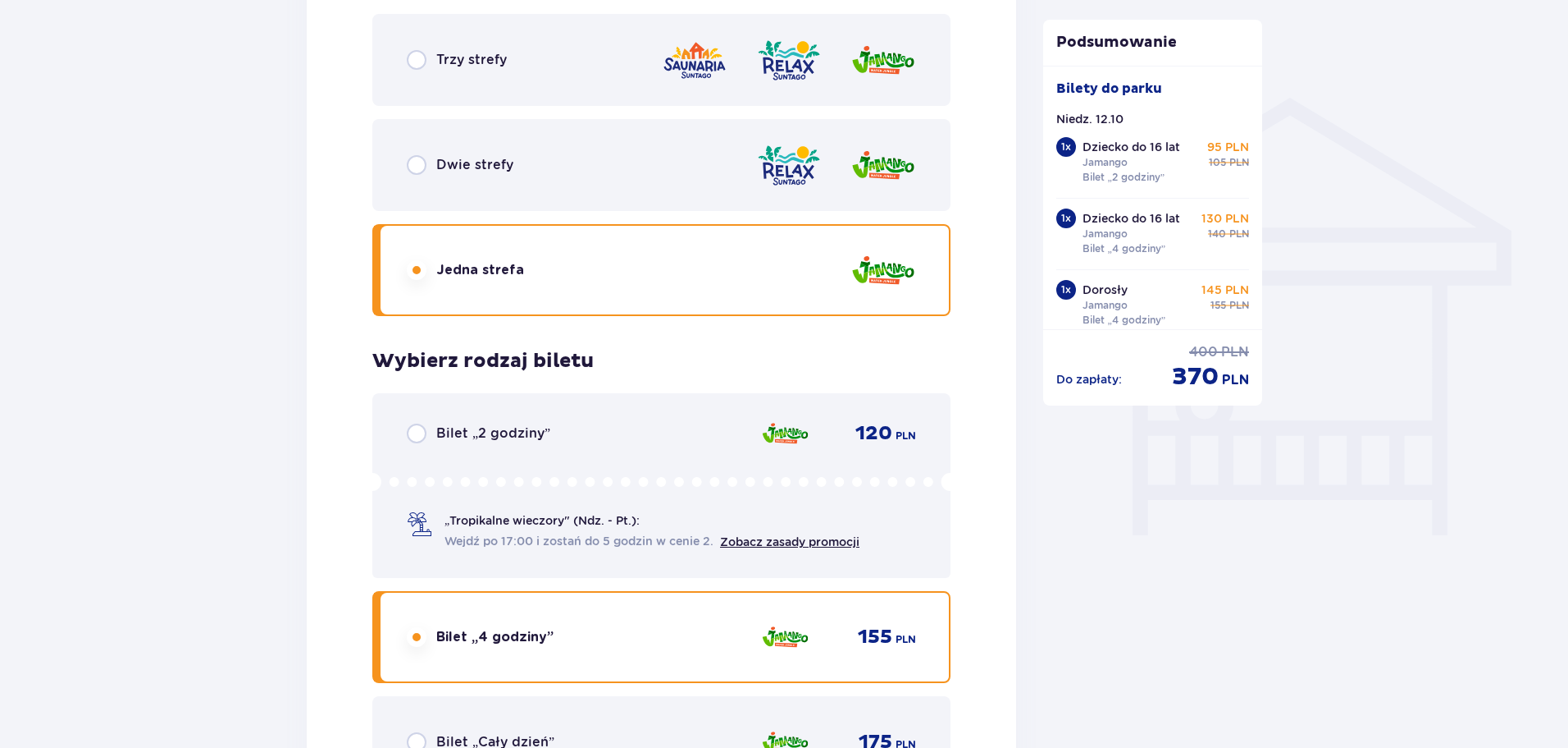
scroll to position [1248, 0]
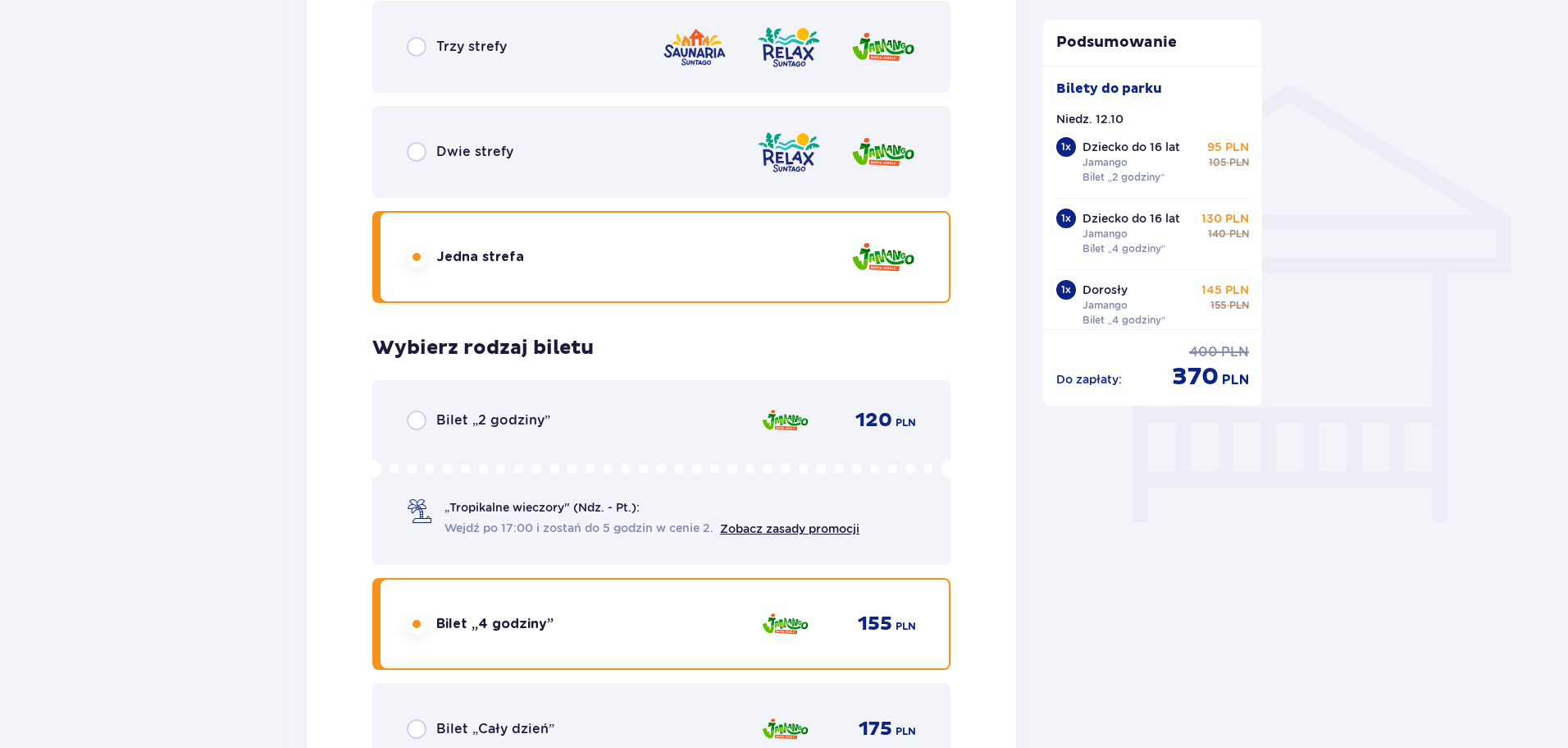
click at [416, 426] on input "radio" at bounding box center [417, 420] width 20 height 20
radio input "true"
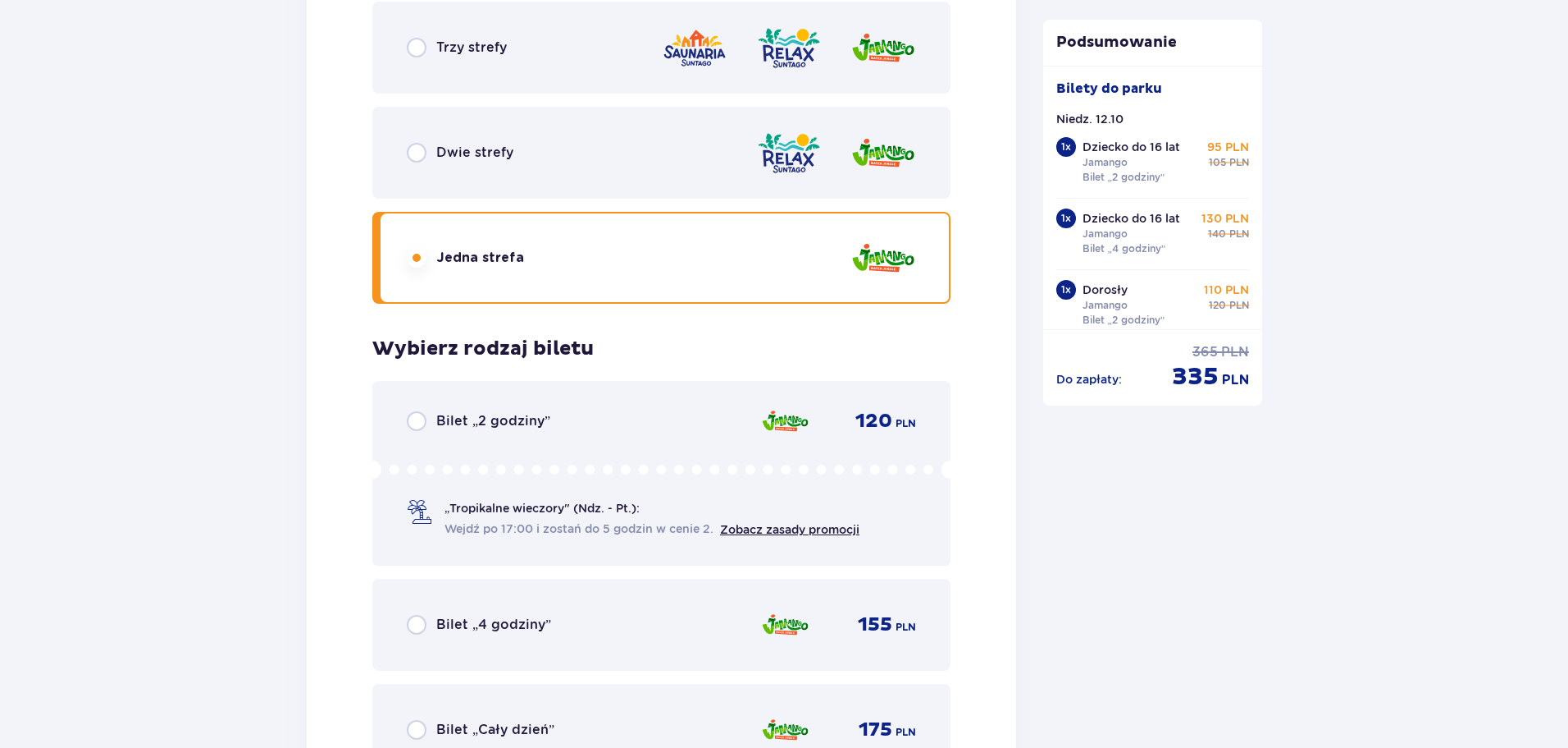
scroll to position [2644, 0]
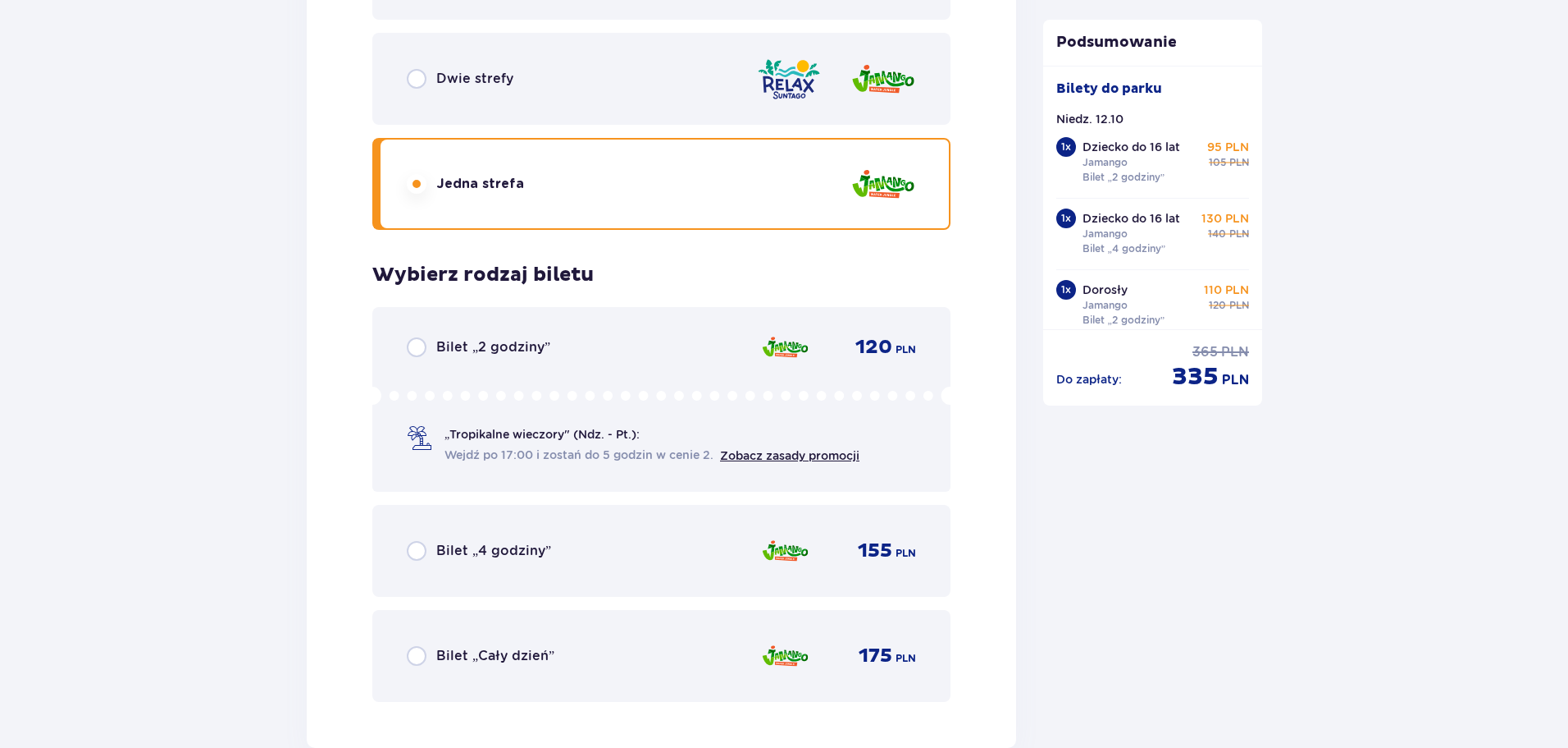
click at [412, 344] on input "radio" at bounding box center [417, 347] width 20 height 20
radio input "true"
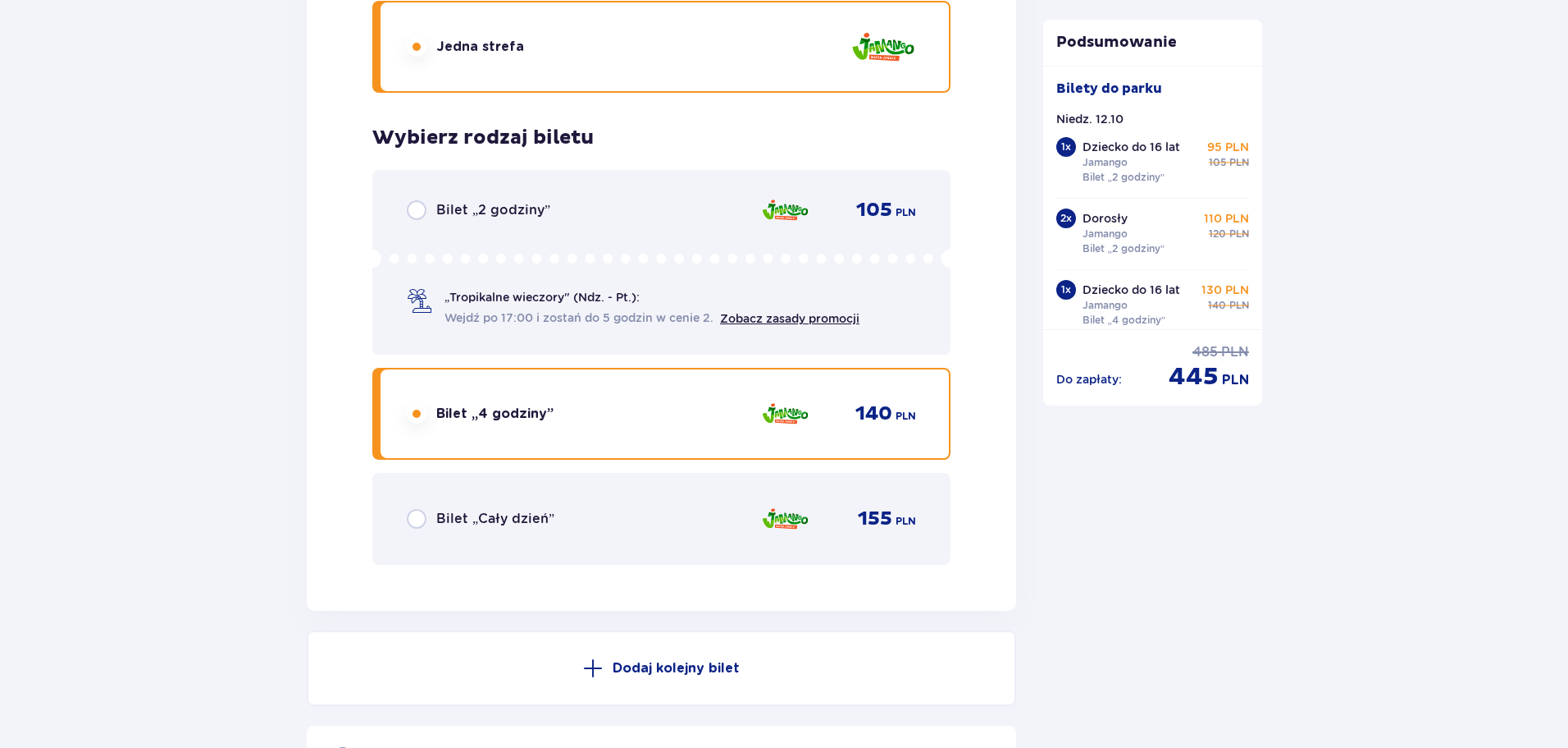
scroll to position [4966, 0]
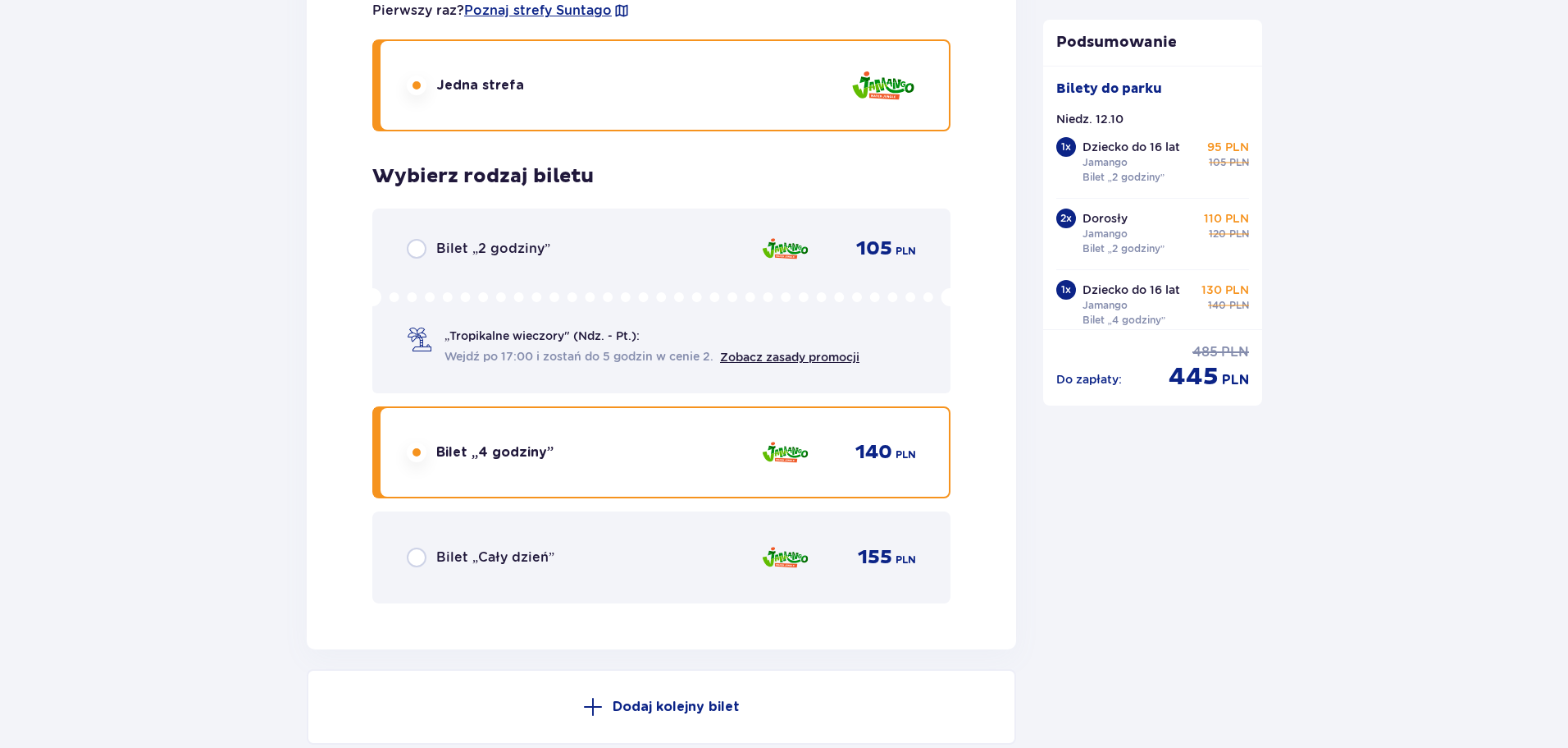
click at [414, 252] on input "radio" at bounding box center [417, 249] width 20 height 20
radio input "true"
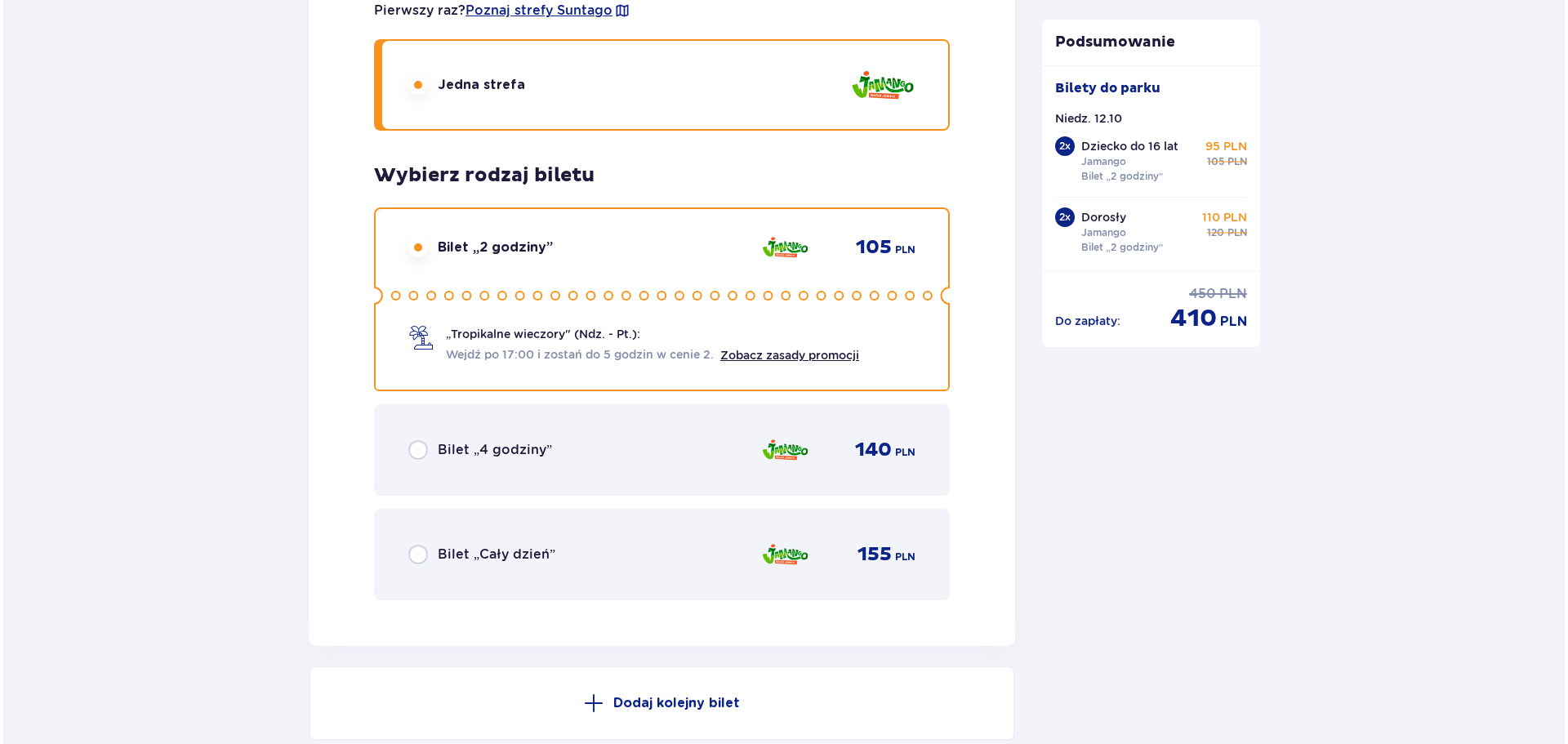
scroll to position [5184, 0]
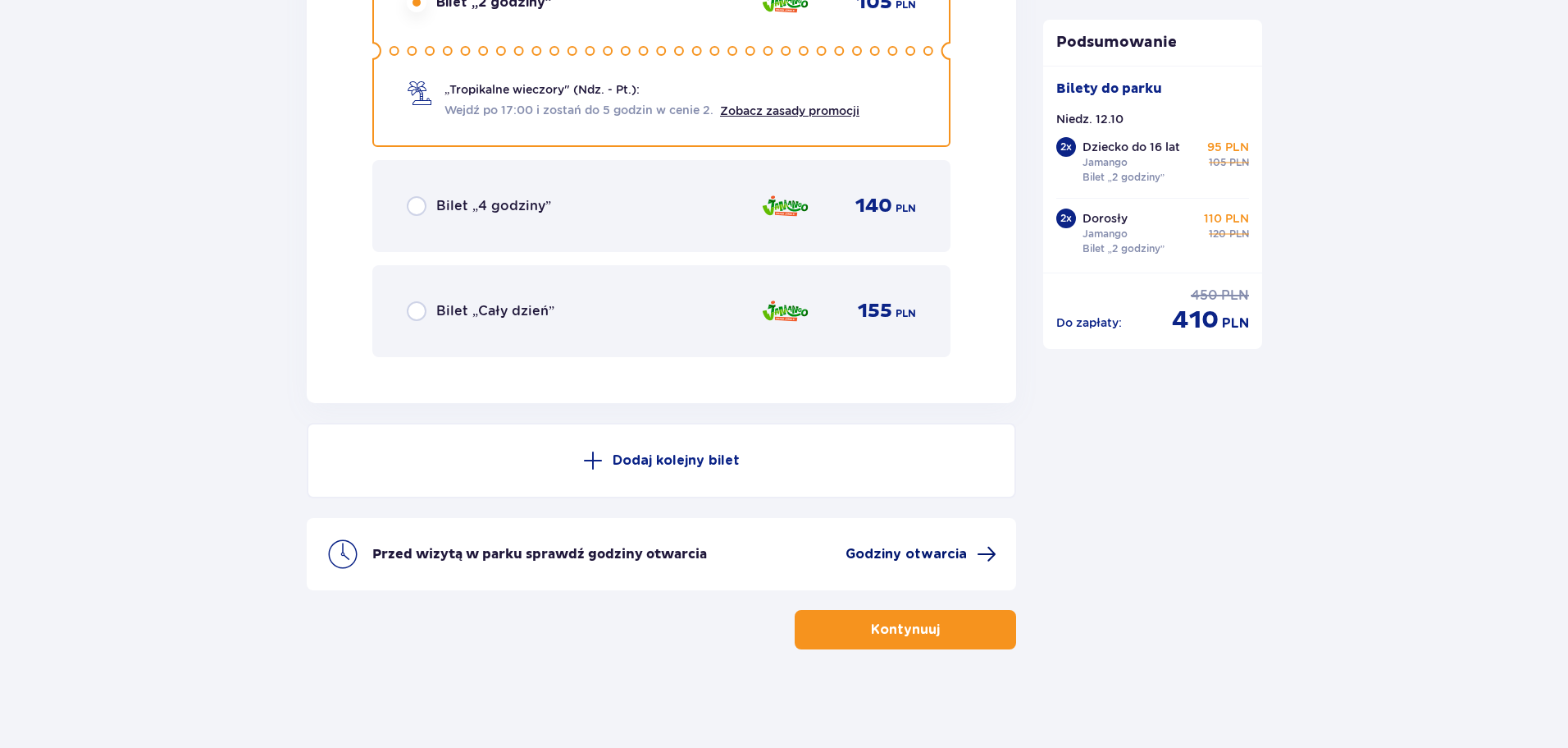
click at [899, 556] on span "Godziny otwarcia" at bounding box center [905, 554] width 121 height 18
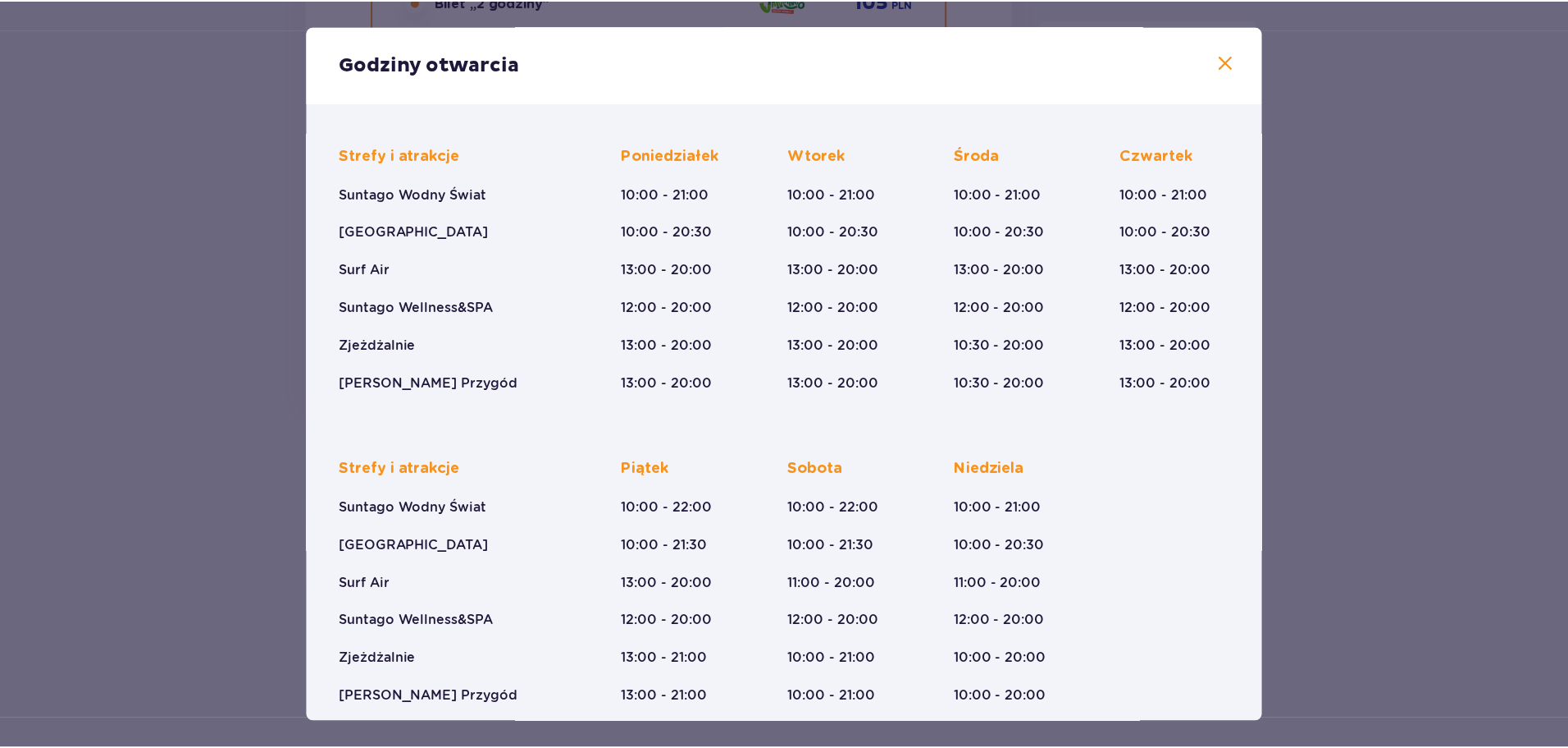
scroll to position [120, 0]
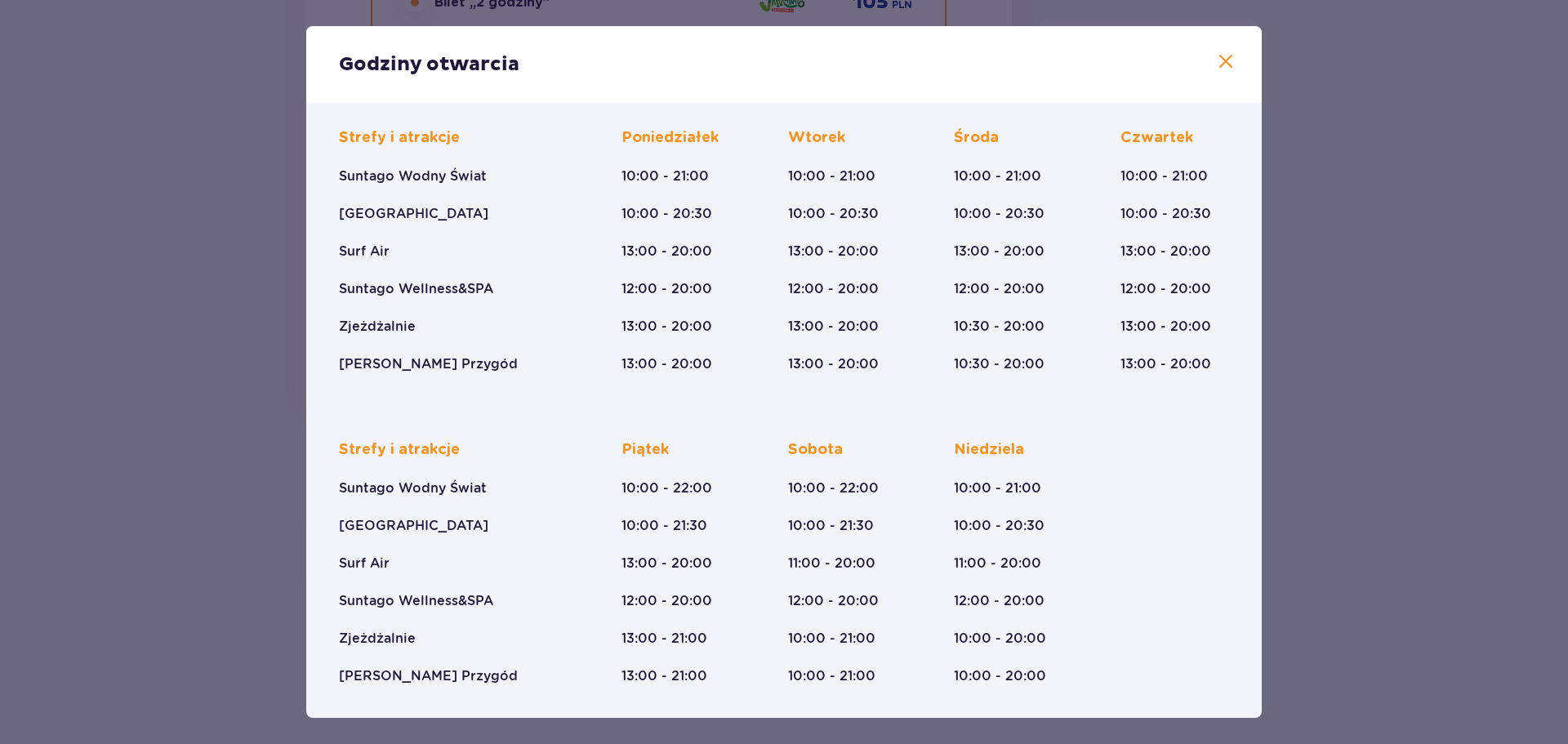
click at [1220, 66] on span at bounding box center [1225, 62] width 20 height 20
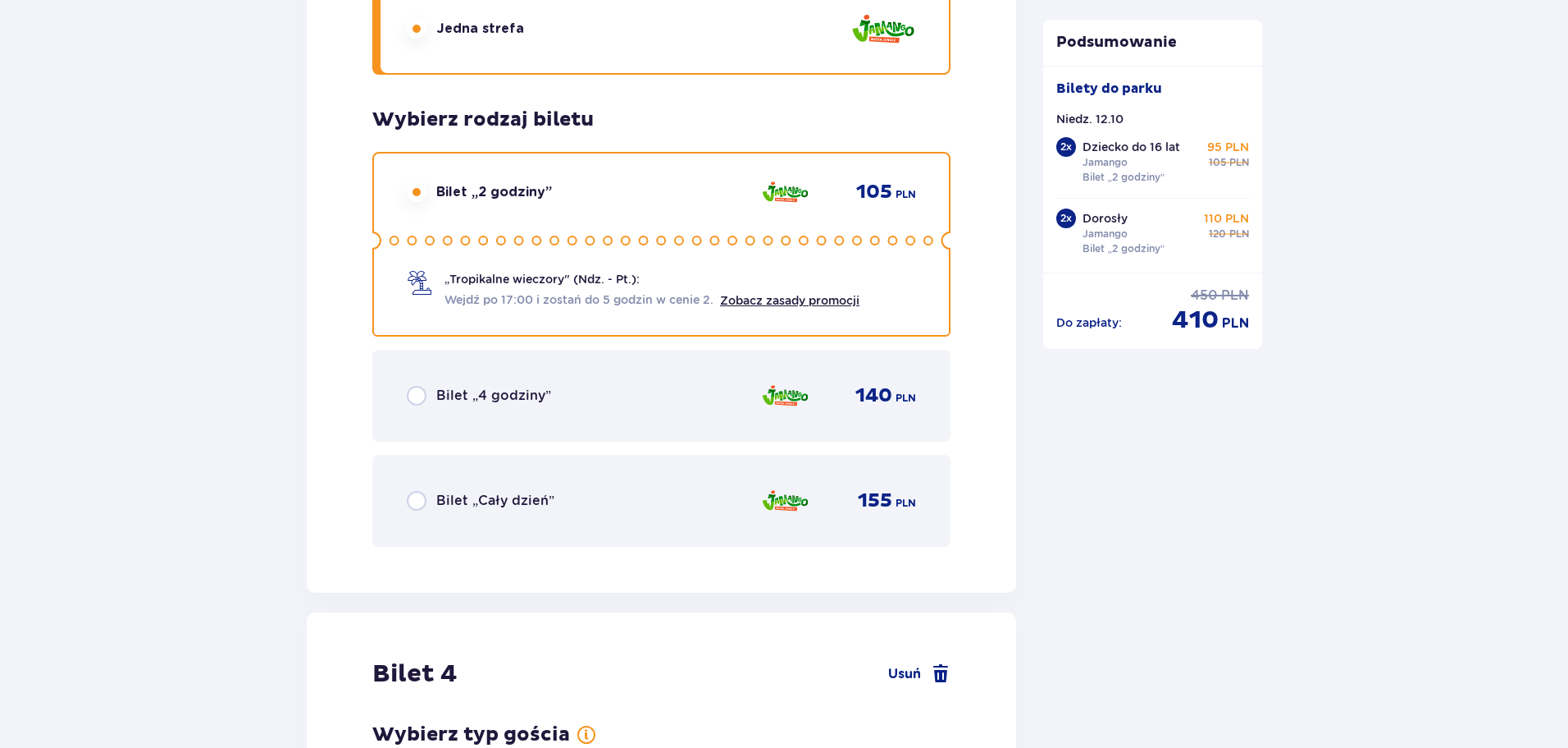
scroll to position [3735, 0]
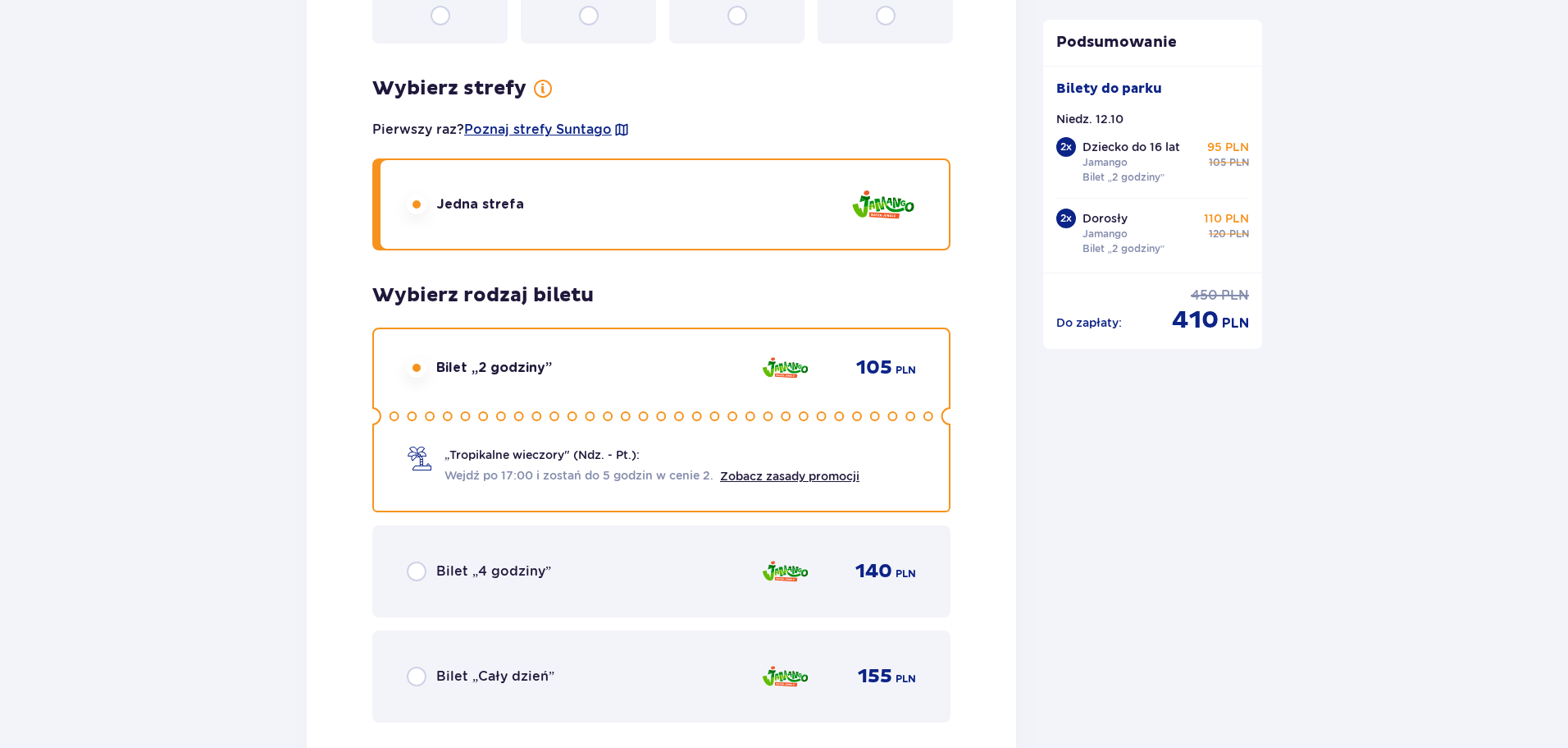
click at [421, 574] on input "radio" at bounding box center [417, 571] width 20 height 20
radio input "true"
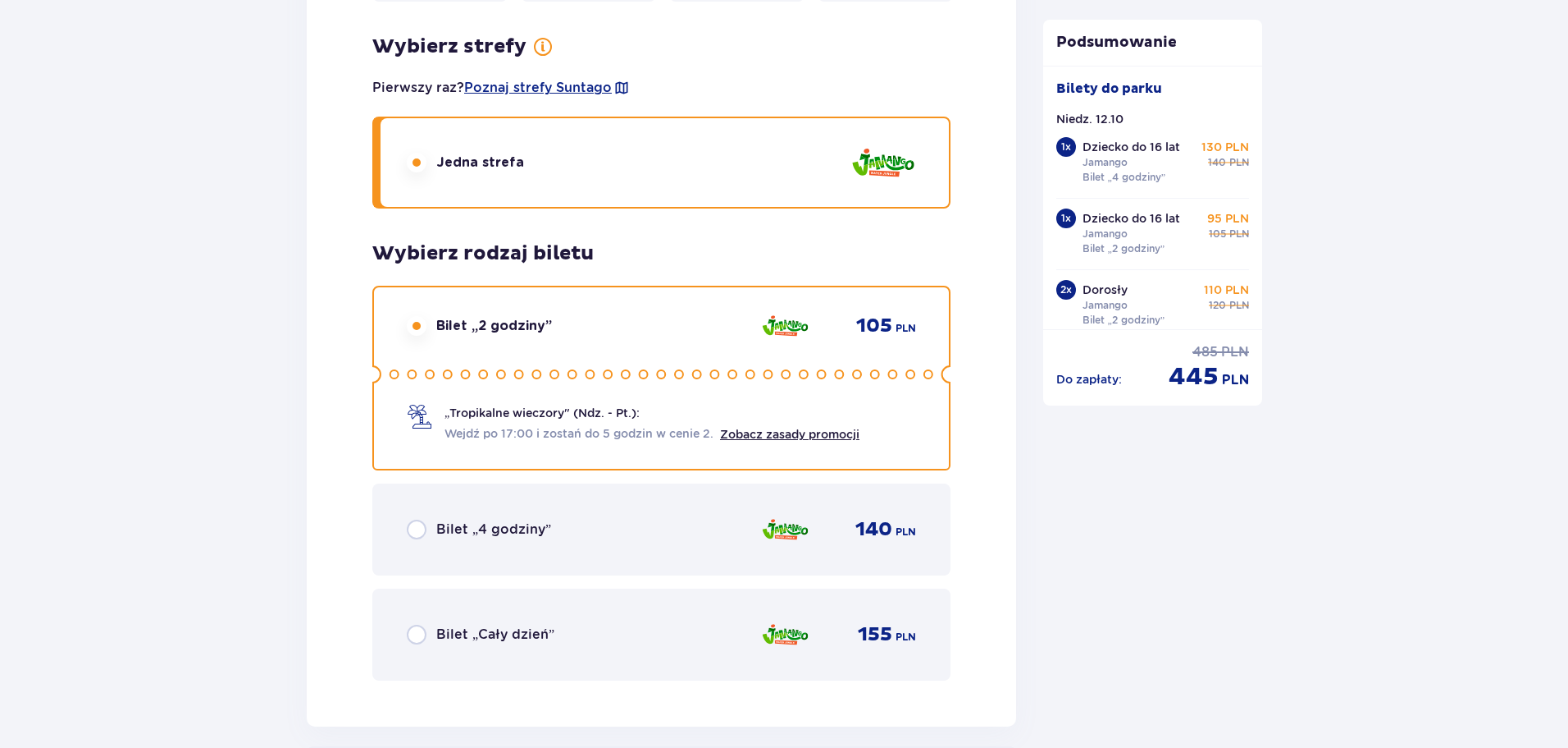
scroll to position [4884, 0]
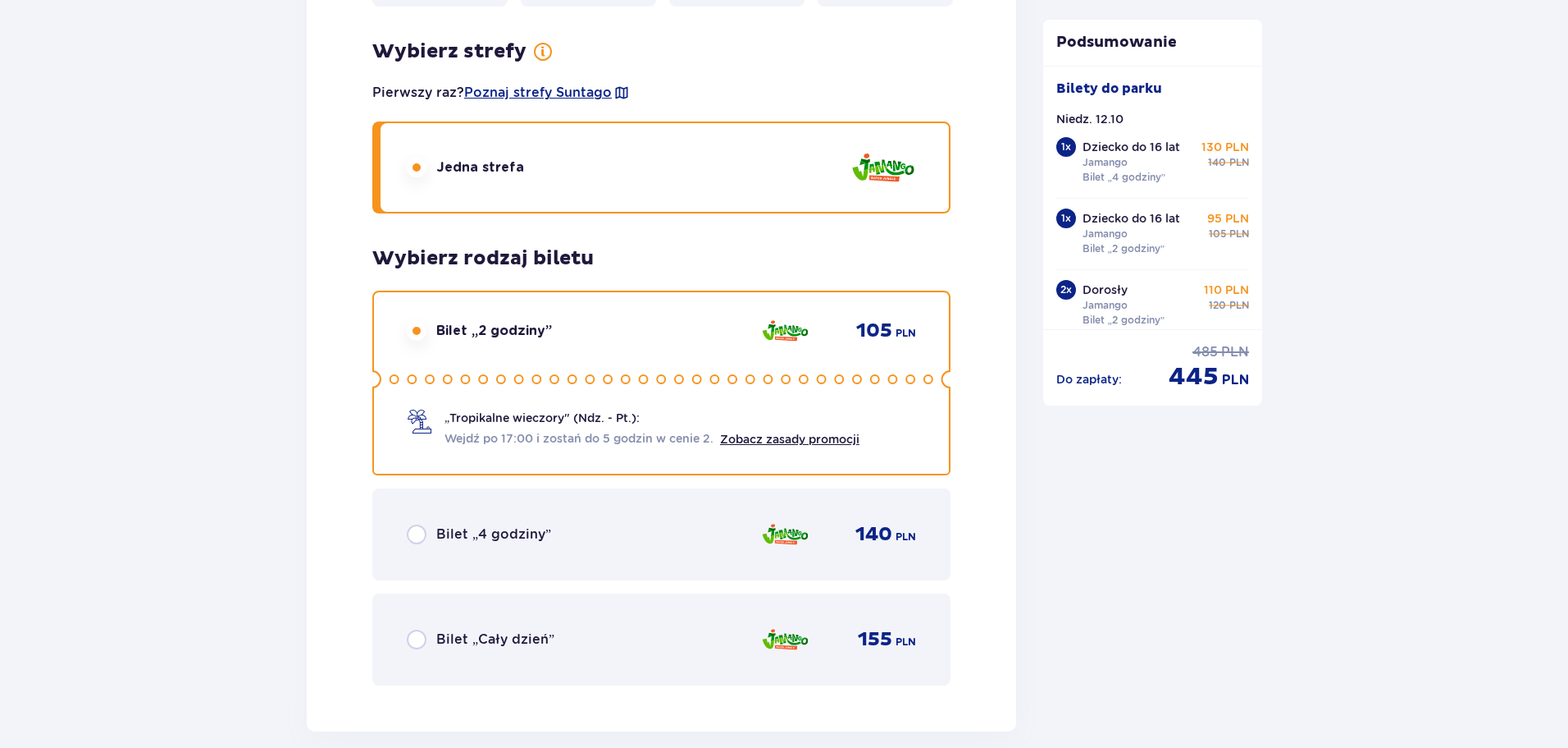
click at [416, 533] on input "radio" at bounding box center [417, 534] width 20 height 20
radio input "true"
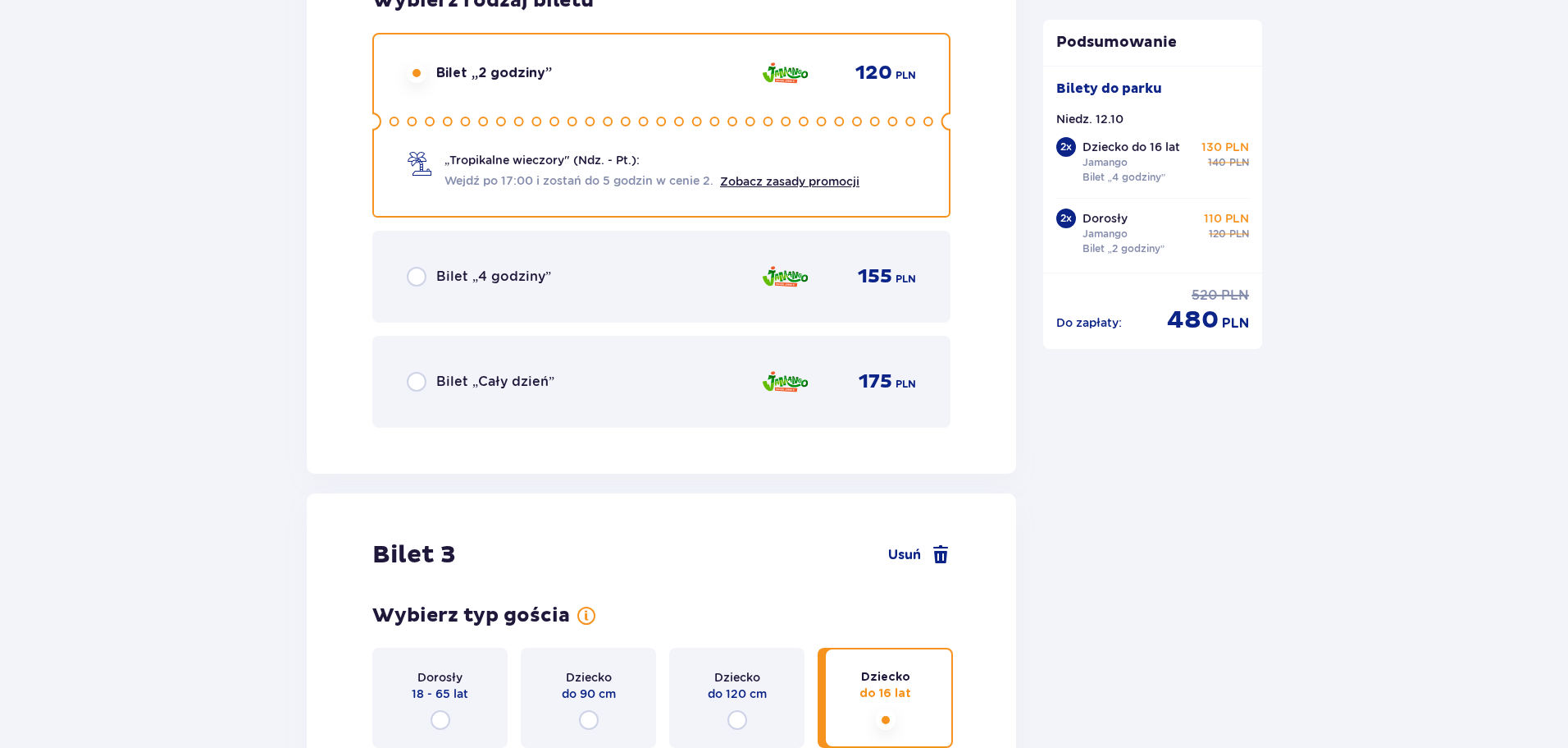
scroll to position [2914, 0]
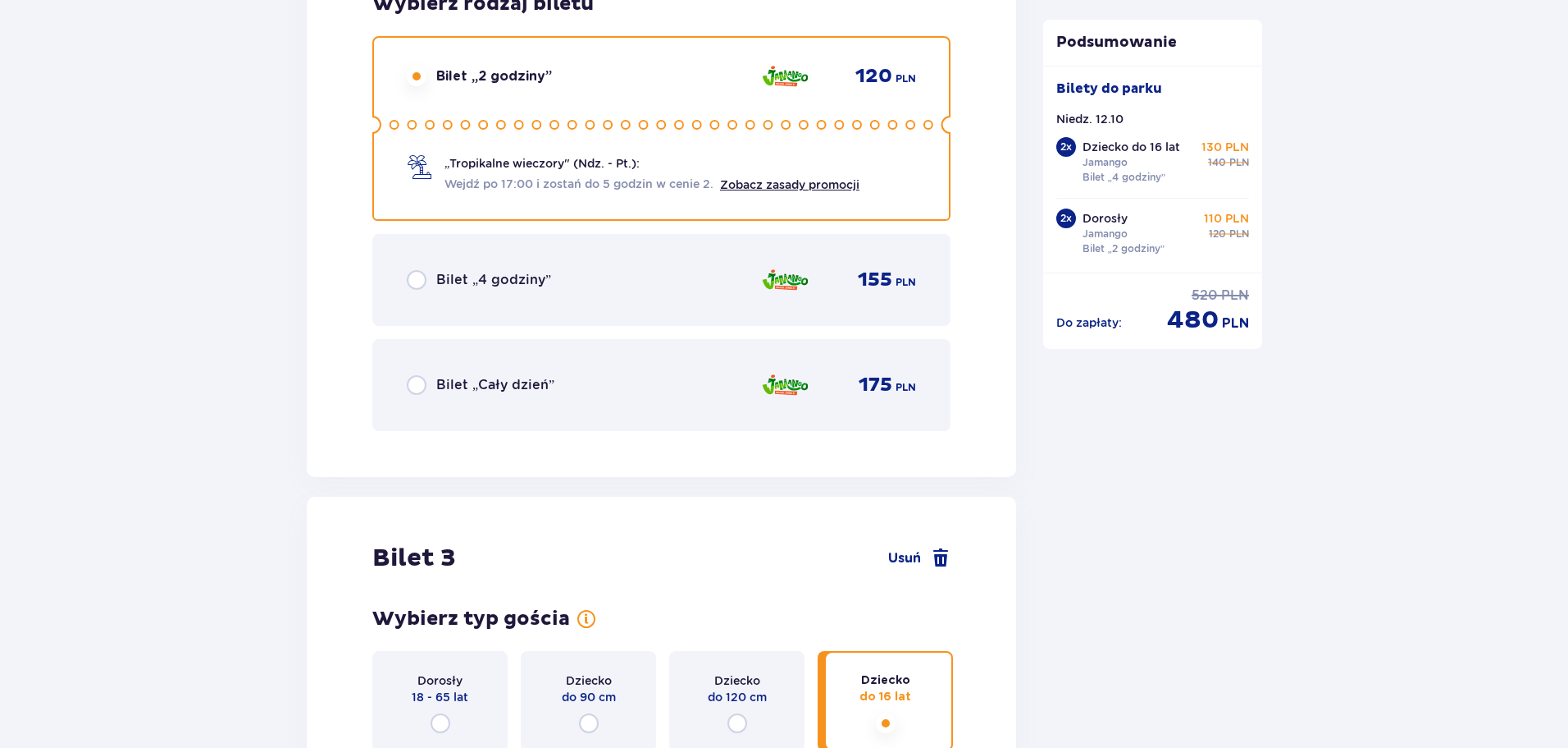
click at [421, 284] on input "radio" at bounding box center [417, 280] width 20 height 20
radio input "true"
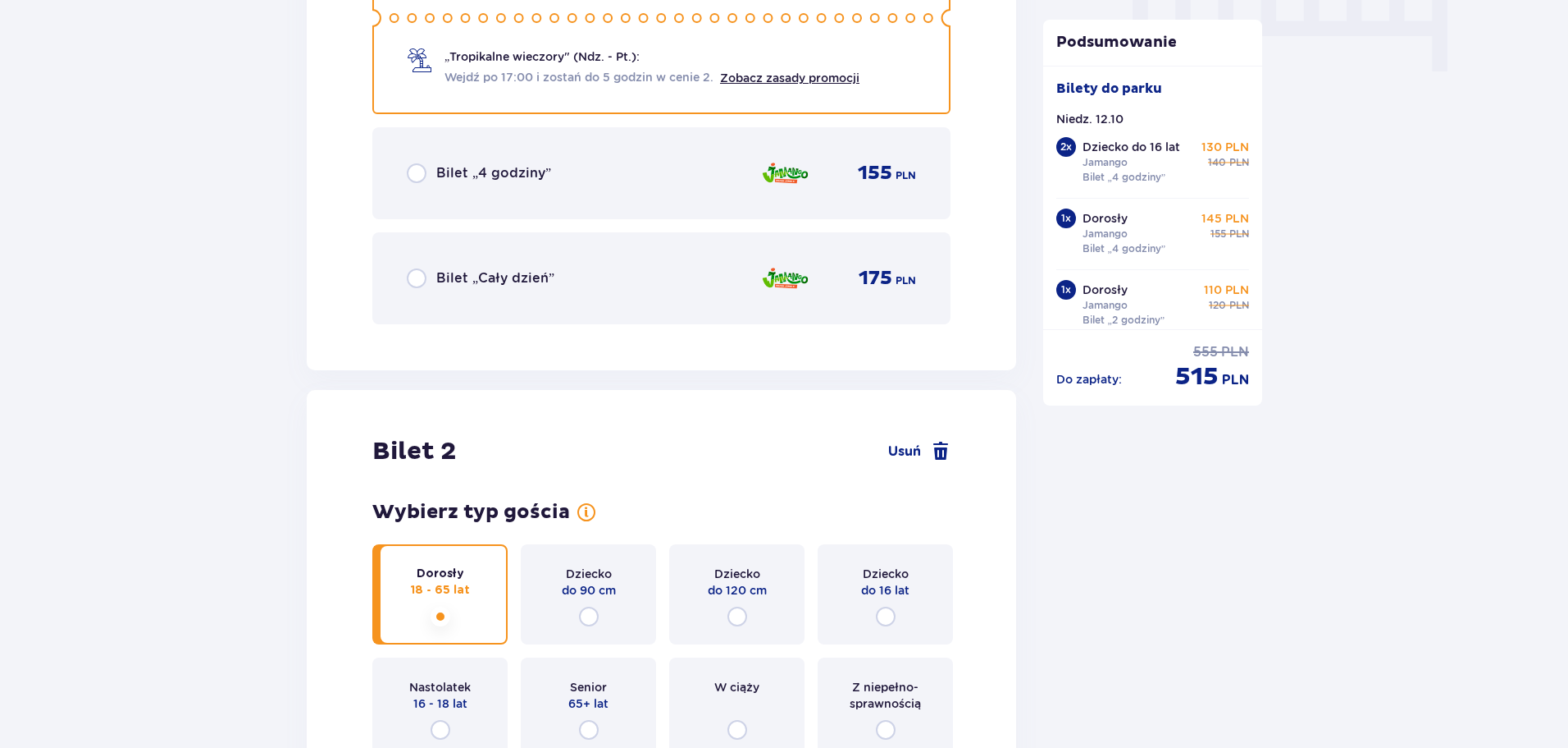
scroll to position [1602, 0]
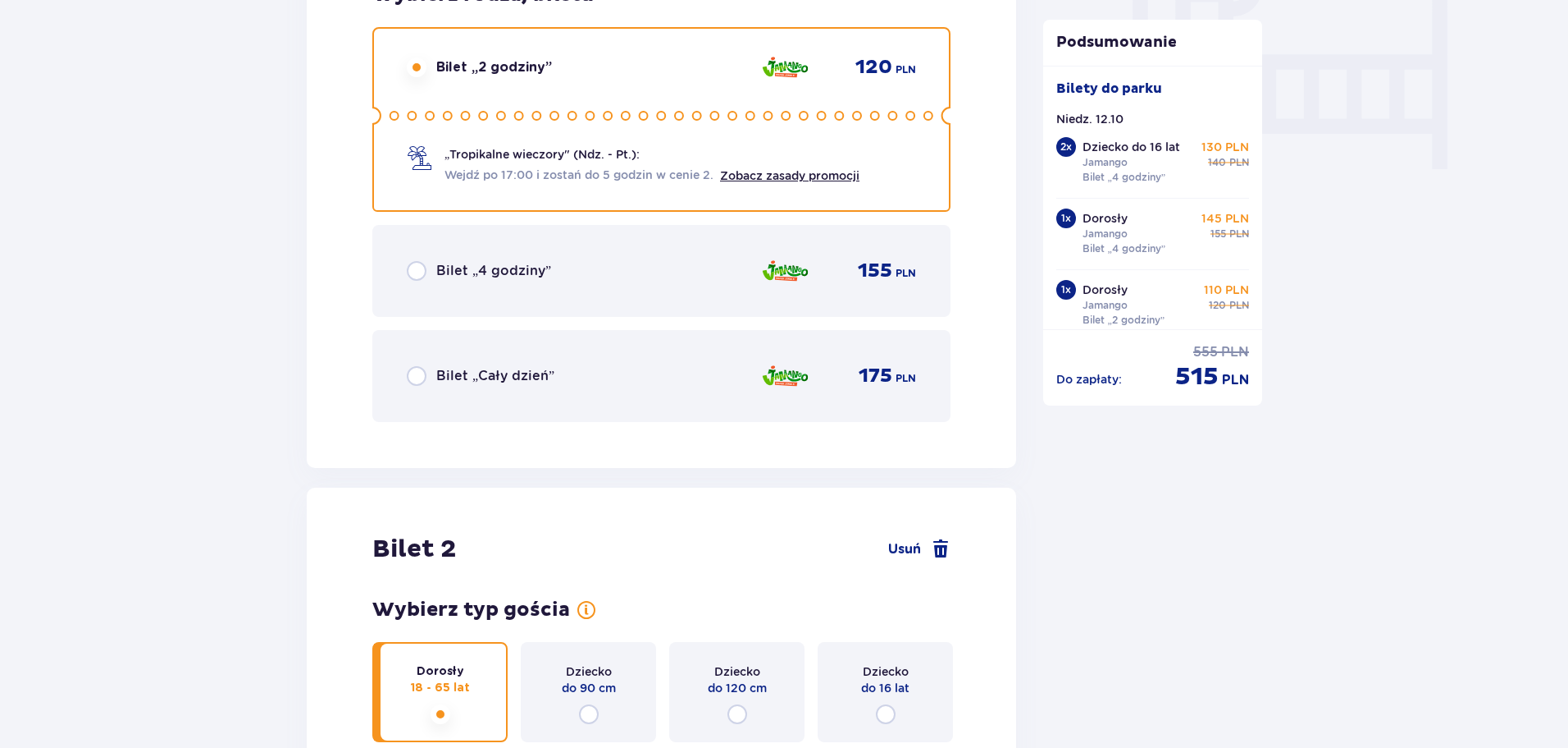
click at [423, 271] on input "radio" at bounding box center [417, 270] width 20 height 20
radio input "true"
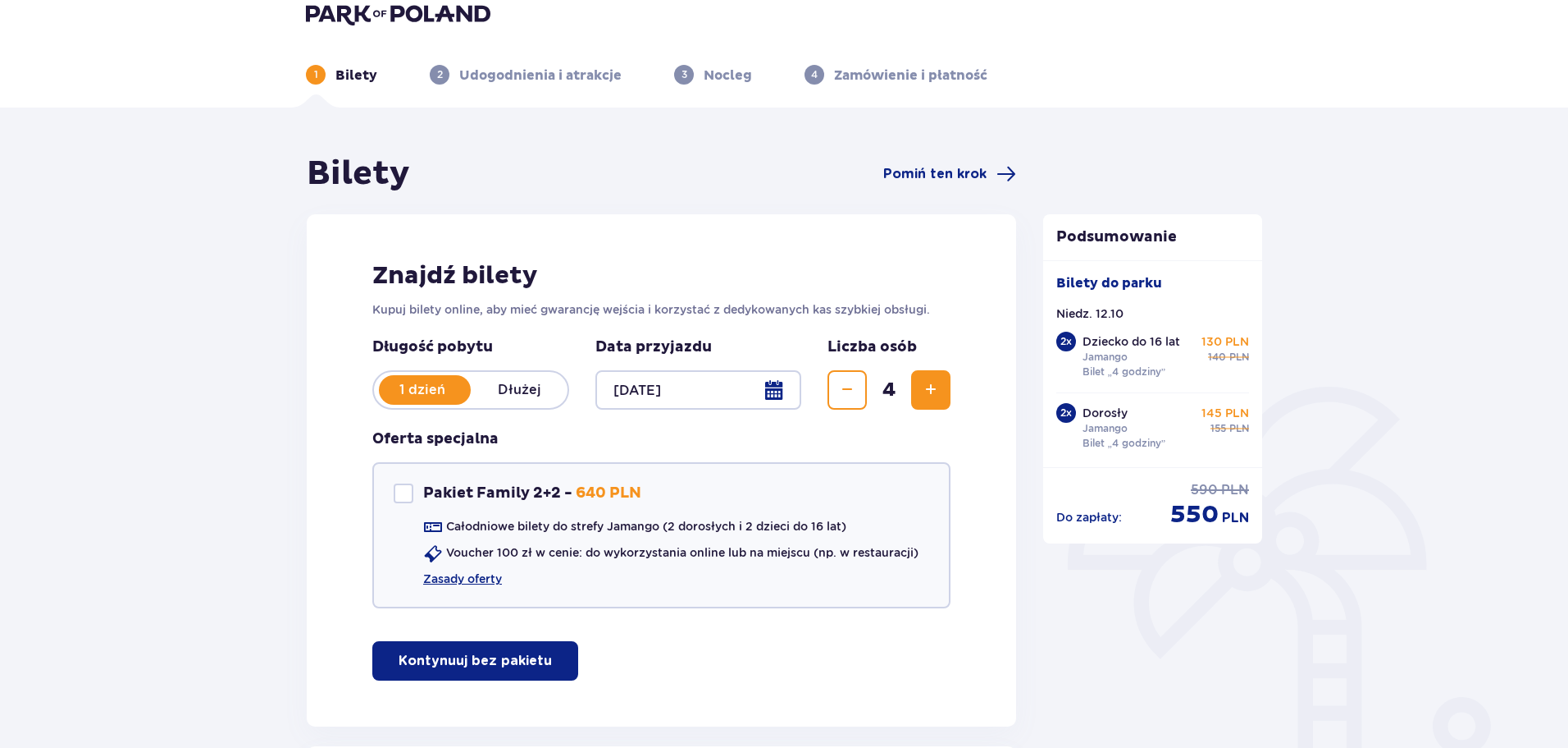
scroll to position [0, 0]
